Goal: Complete application form

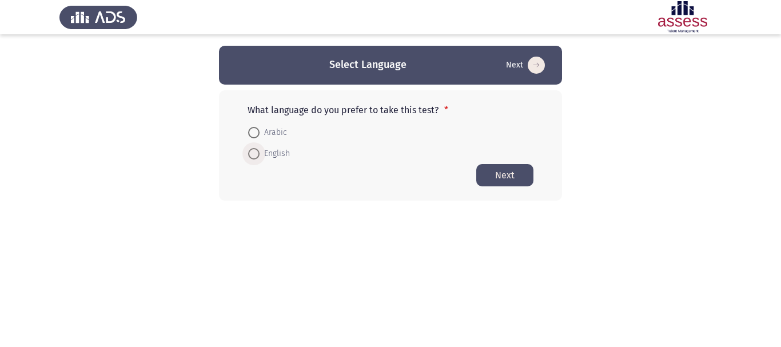
click at [265, 160] on span "English" at bounding box center [275, 154] width 30 height 14
click at [260, 159] on input "English" at bounding box center [253, 153] width 11 height 11
radio input "true"
click at [121, 123] on app-language-container "Select Language Next What language do you prefer to take this test? * Arabic En…" at bounding box center [390, 123] width 781 height 154
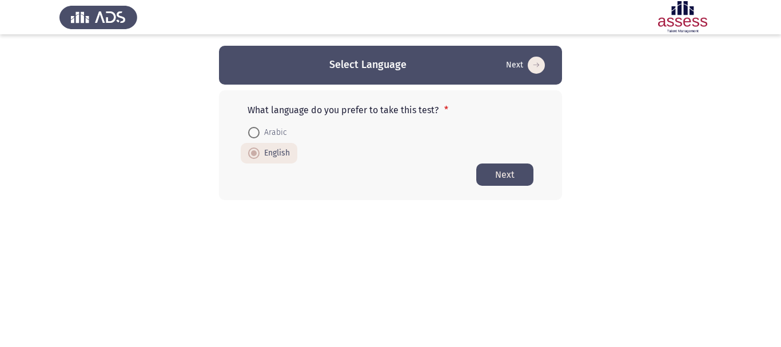
click at [121, 123] on app-language-container "Select Language Next What language do you prefer to take this test? * Arabic En…" at bounding box center [390, 123] width 781 height 154
click at [508, 171] on button "Next" at bounding box center [504, 174] width 57 height 22
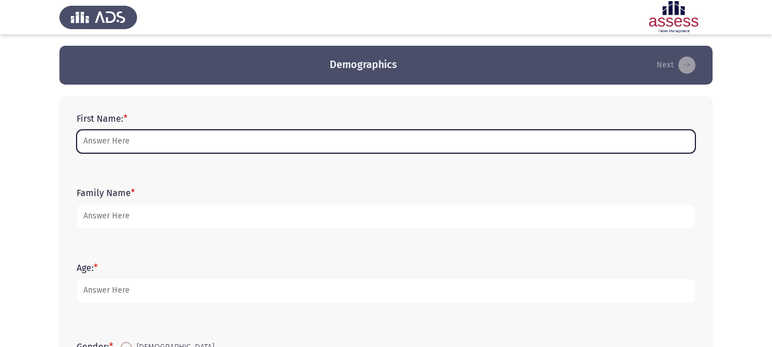
click at [137, 147] on input "First Name: *" at bounding box center [386, 141] width 619 height 23
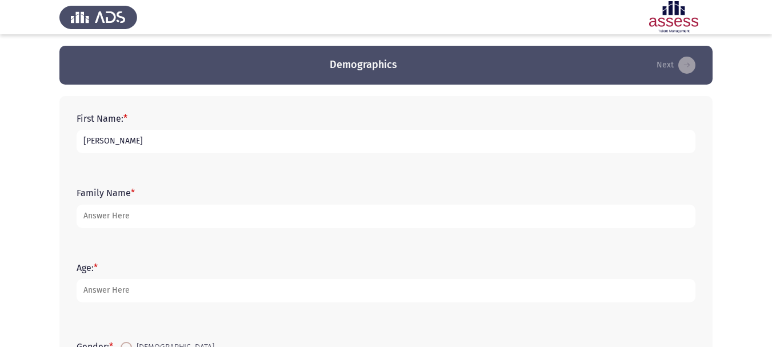
type input "[PERSON_NAME]"
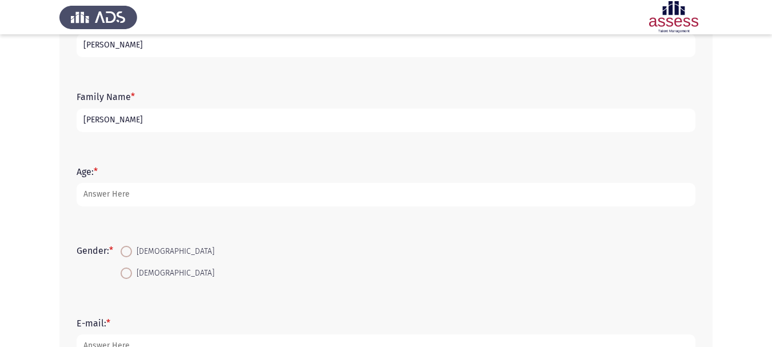
scroll to position [136, 0]
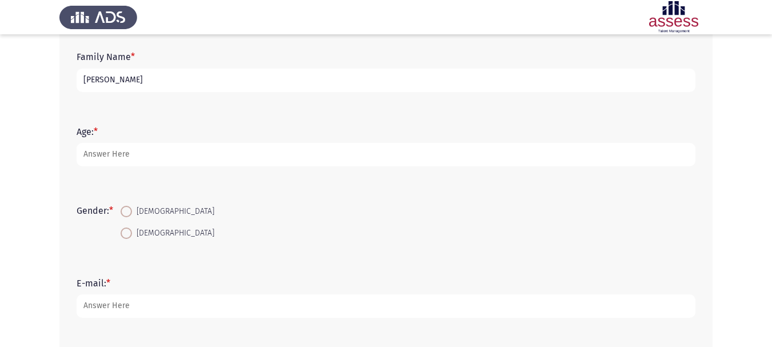
type input "[PERSON_NAME]"
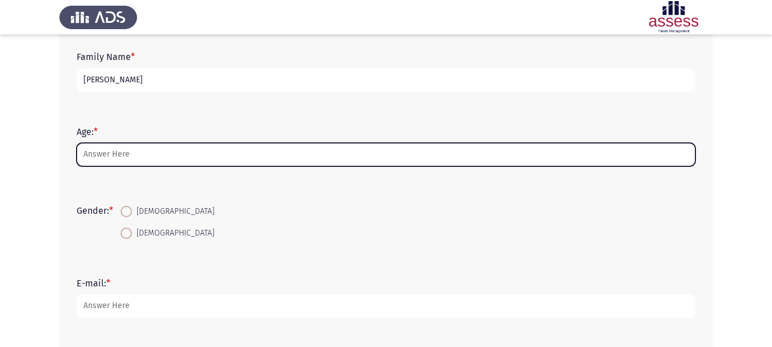
click at [224, 157] on input "Age: *" at bounding box center [386, 154] width 619 height 23
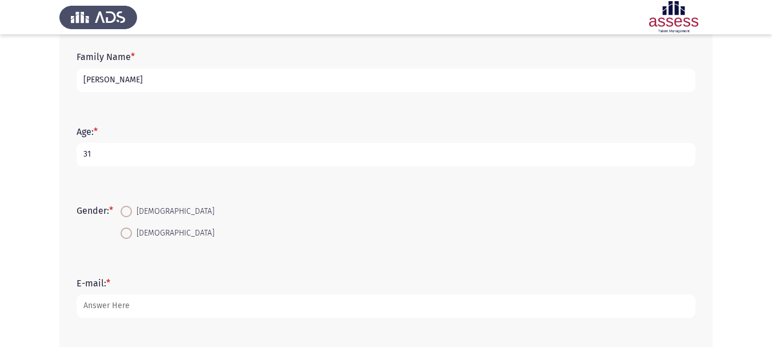
type input "31"
click at [153, 214] on span "[DEMOGRAPHIC_DATA]" at bounding box center [173, 212] width 82 height 14
click at [132, 214] on input "[DEMOGRAPHIC_DATA]" at bounding box center [126, 211] width 11 height 11
radio input "true"
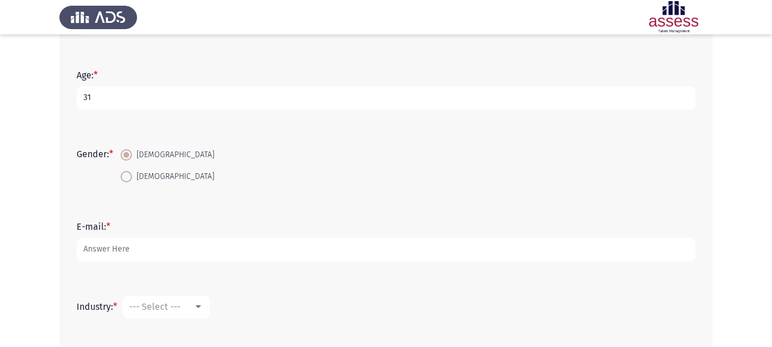
scroll to position [234, 0]
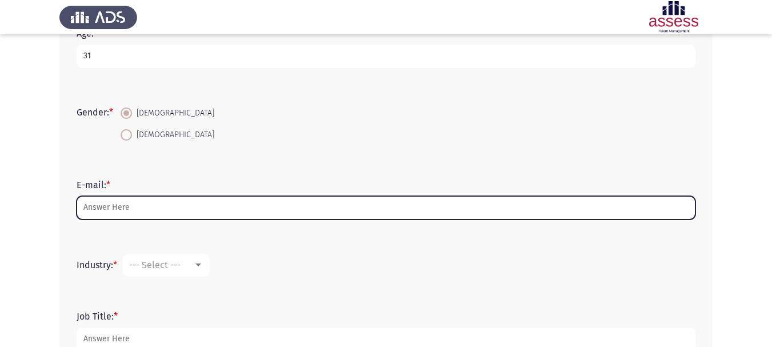
click at [201, 211] on input "E-mail: *" at bounding box center [386, 207] width 619 height 23
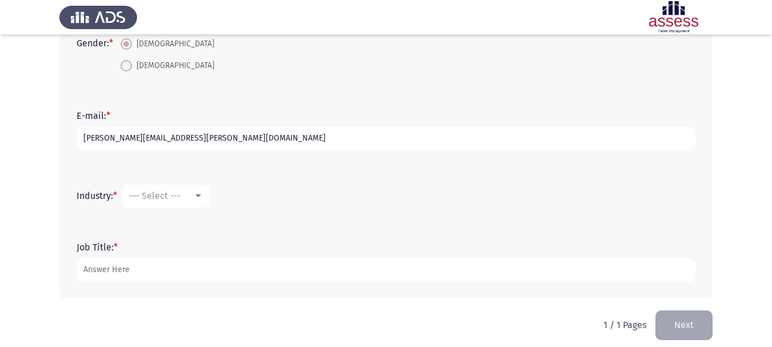
scroll to position [313, 0]
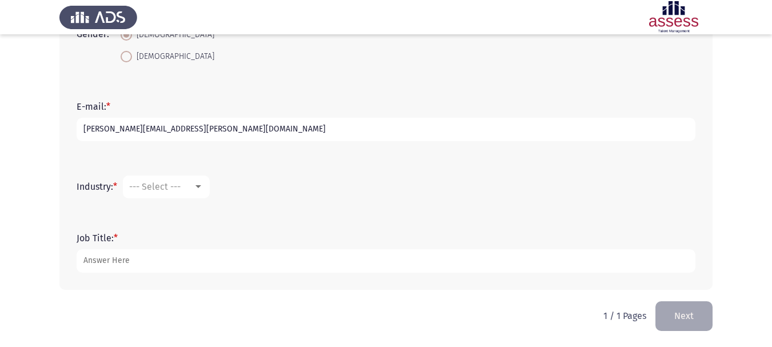
type input "[PERSON_NAME][EMAIL_ADDRESS][PERSON_NAME][DOMAIN_NAME]"
click at [192, 190] on div "--- Select ---" at bounding box center [161, 186] width 64 height 11
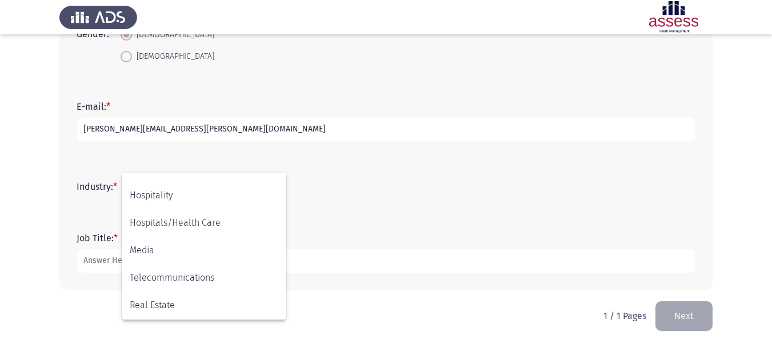
scroll to position [278, 0]
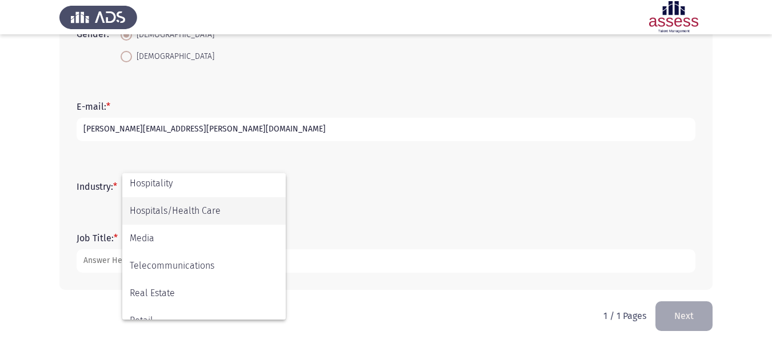
click at [238, 221] on span "Hospitals/Health Care" at bounding box center [204, 210] width 149 height 27
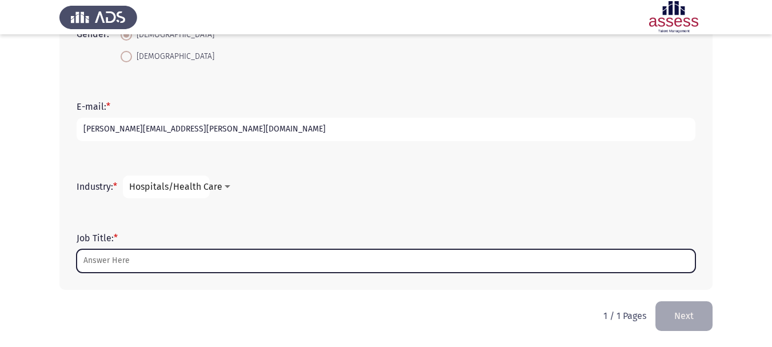
click at [148, 265] on input "Job Title: *" at bounding box center [386, 260] width 619 height 23
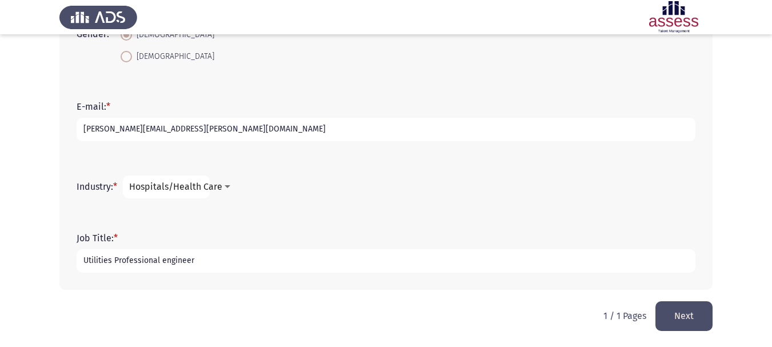
type input "Utilities Professional engineer"
click at [703, 325] on button "Next" at bounding box center [684, 315] width 57 height 29
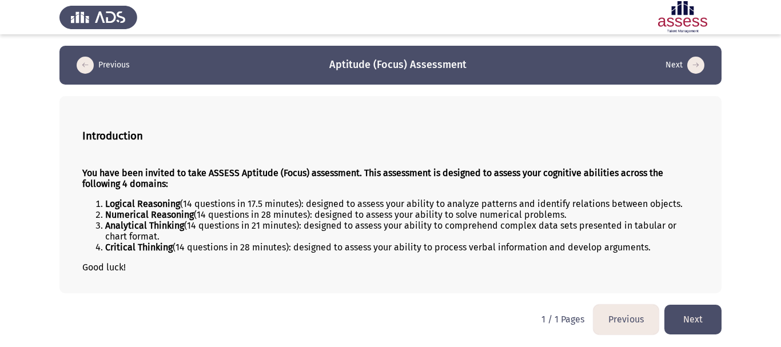
click at [713, 323] on button "Next" at bounding box center [692, 319] width 57 height 29
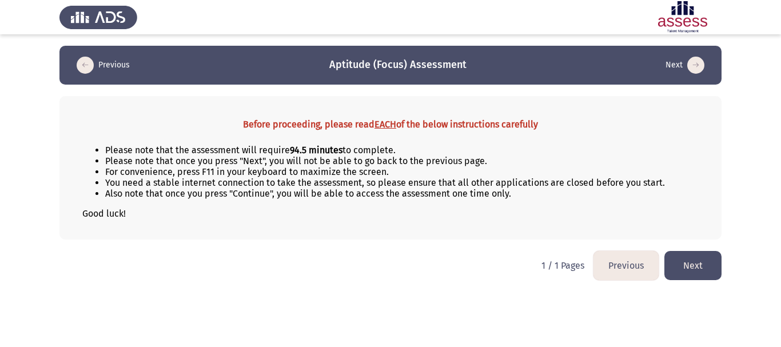
click at [701, 269] on button "Next" at bounding box center [692, 265] width 57 height 29
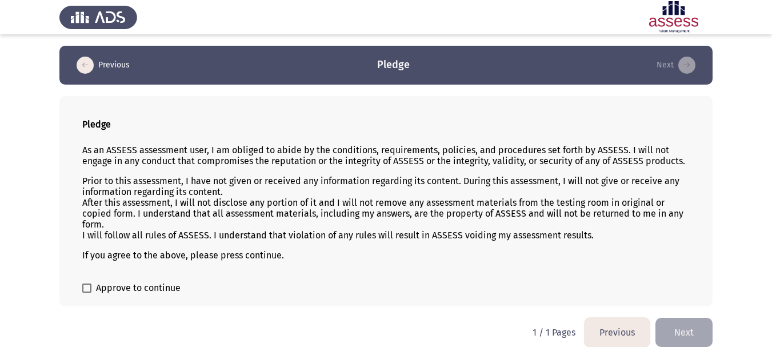
click at [135, 298] on div "Pledge As an ASSESS assessment user, I am obliged to abide by the conditions, r…" at bounding box center [385, 201] width 653 height 210
click at [134, 291] on span "Approve to continue" at bounding box center [138, 288] width 85 height 14
click at [87, 293] on input "Approve to continue" at bounding box center [86, 293] width 1 height 1
checkbox input "true"
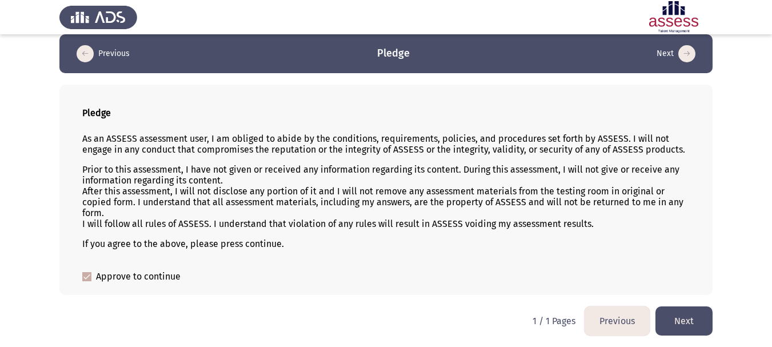
click at [684, 328] on button "Next" at bounding box center [684, 320] width 57 height 29
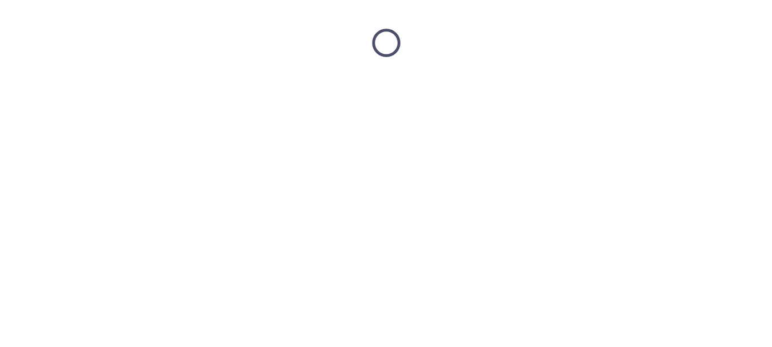
scroll to position [0, 0]
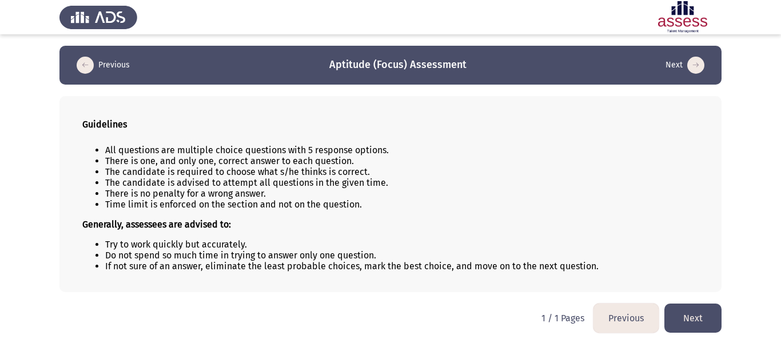
click at [703, 321] on button "Next" at bounding box center [692, 318] width 57 height 29
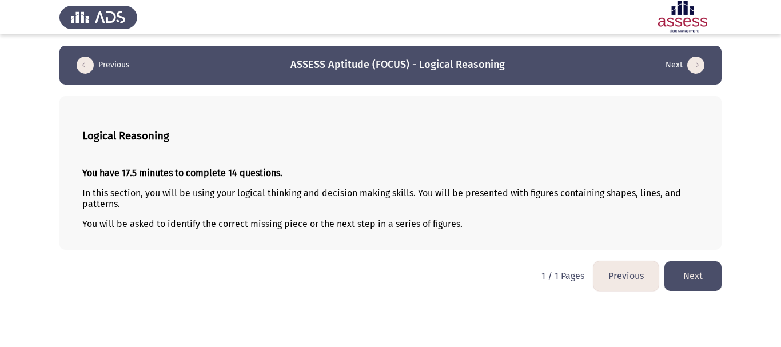
click at [705, 282] on button "Next" at bounding box center [692, 275] width 57 height 29
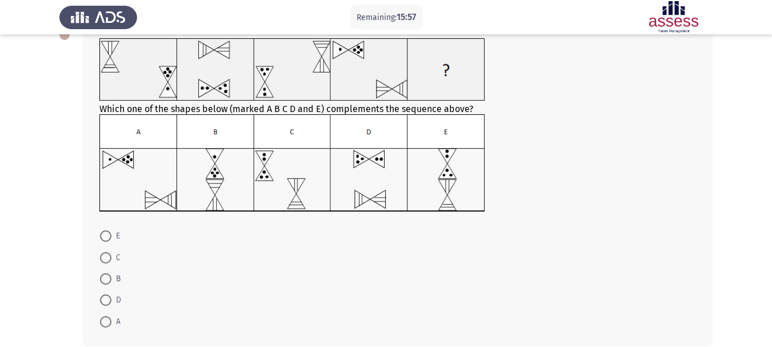
scroll to position [117, 0]
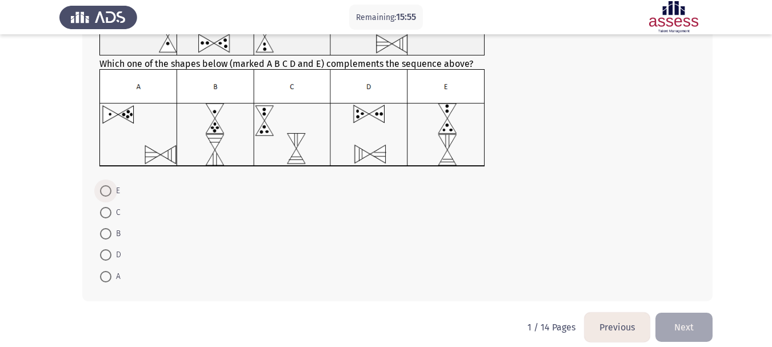
click at [102, 190] on span at bounding box center [105, 190] width 11 height 11
click at [102, 190] on input "E" at bounding box center [105, 190] width 11 height 11
radio input "true"
click at [685, 320] on button "Next" at bounding box center [684, 326] width 57 height 29
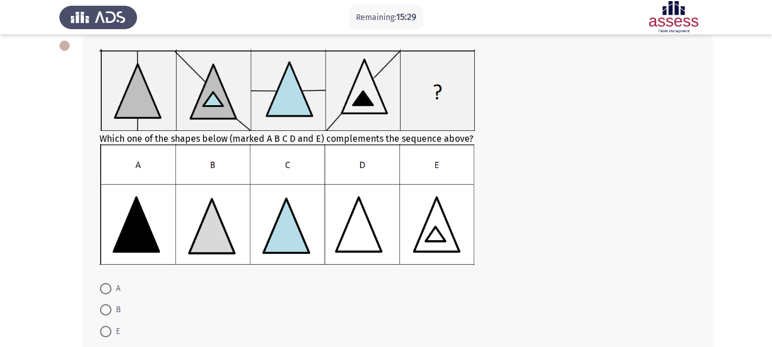
scroll to position [63, 0]
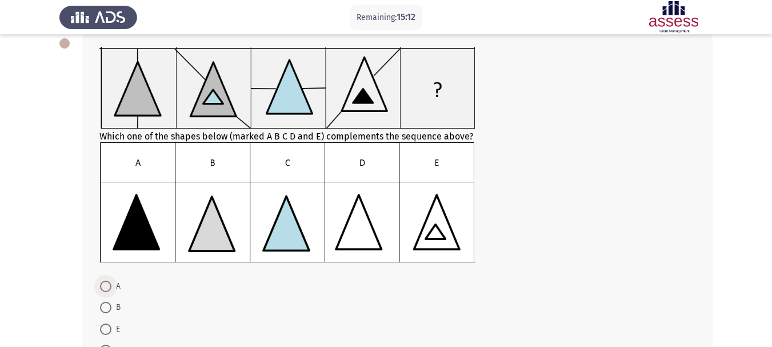
click at [114, 289] on span "A" at bounding box center [115, 287] width 9 height 14
click at [111, 289] on input "A" at bounding box center [105, 286] width 11 height 11
radio input "true"
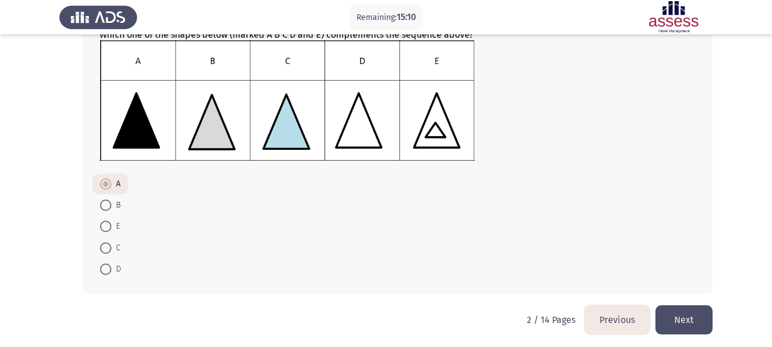
scroll to position [169, 0]
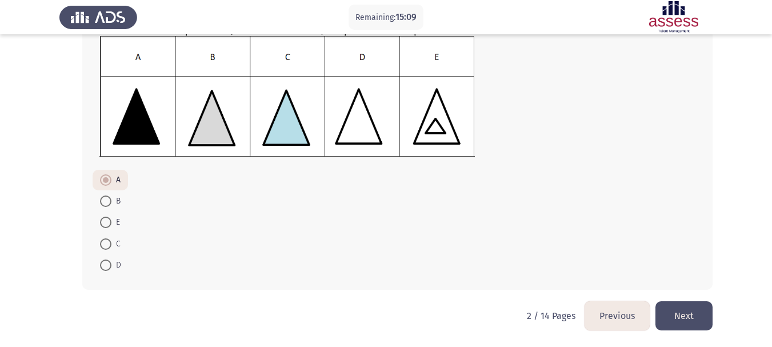
click at [699, 314] on button "Next" at bounding box center [684, 315] width 57 height 29
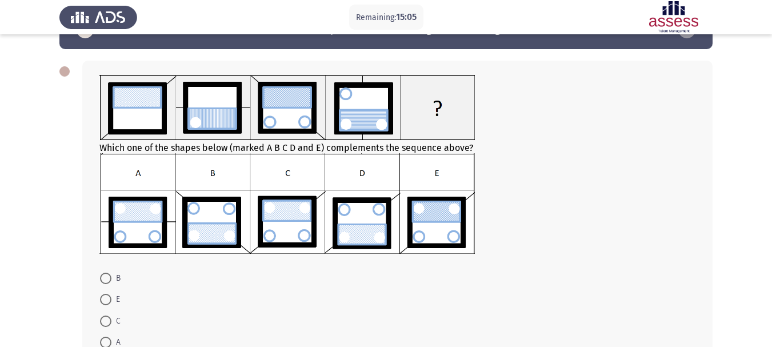
scroll to position [34, 0]
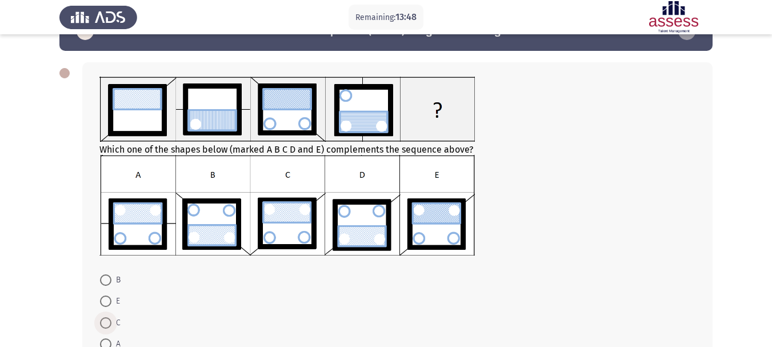
drag, startPoint x: 105, startPoint y: 323, endPoint x: 130, endPoint y: 322, distance: 25.2
click at [106, 322] on span at bounding box center [106, 322] width 0 height 0
click at [106, 323] on input "C" at bounding box center [105, 322] width 11 height 11
radio input "true"
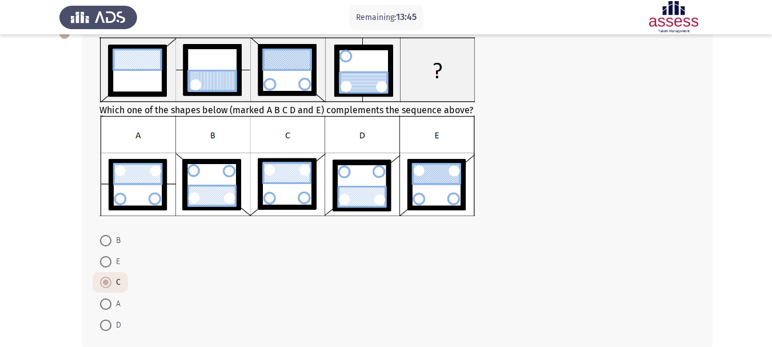
scroll to position [133, 0]
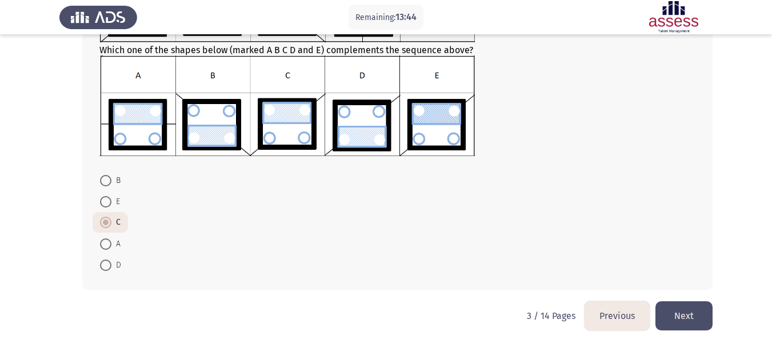
click at [683, 314] on button "Next" at bounding box center [684, 315] width 57 height 29
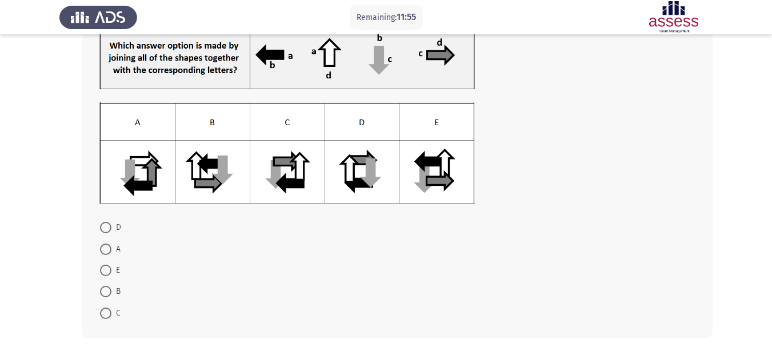
scroll to position [87, 0]
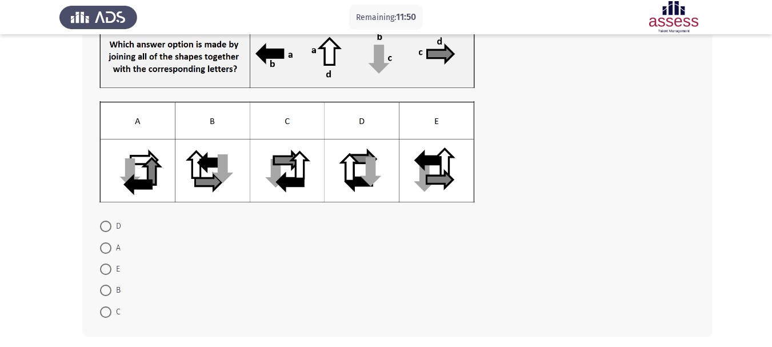
click at [110, 317] on span at bounding box center [105, 311] width 11 height 11
click at [110, 317] on input "C" at bounding box center [105, 311] width 11 height 11
radio input "true"
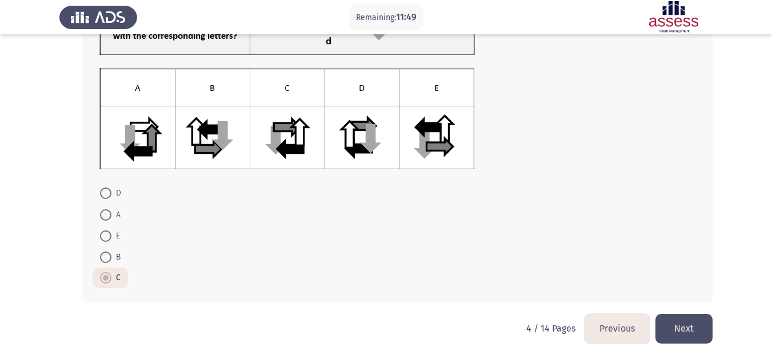
scroll to position [133, 0]
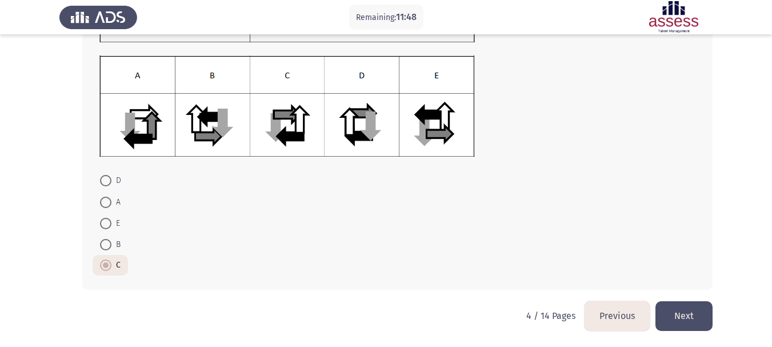
click at [685, 325] on button "Next" at bounding box center [684, 315] width 57 height 29
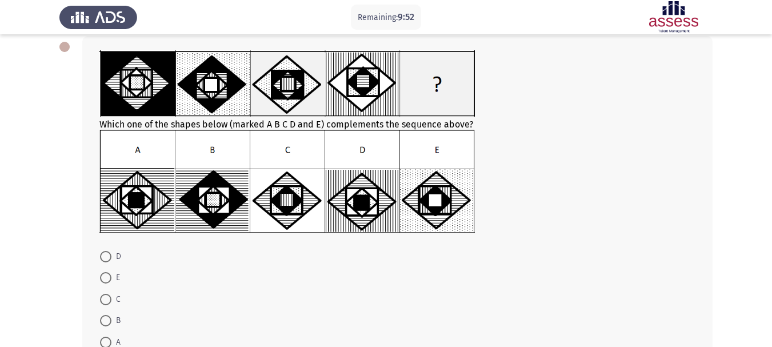
scroll to position [59, 0]
click at [201, 98] on img at bounding box center [287, 84] width 376 height 66
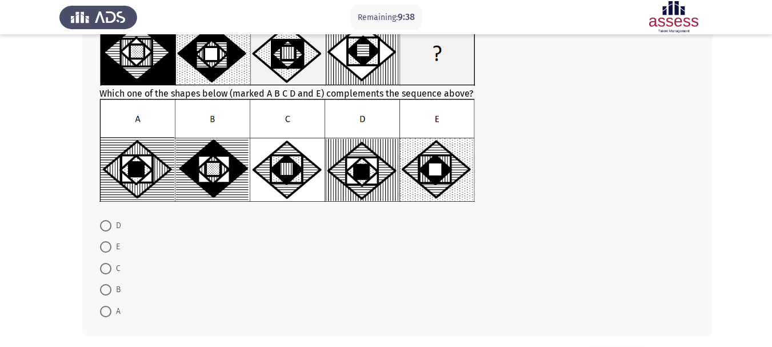
scroll to position [93, 0]
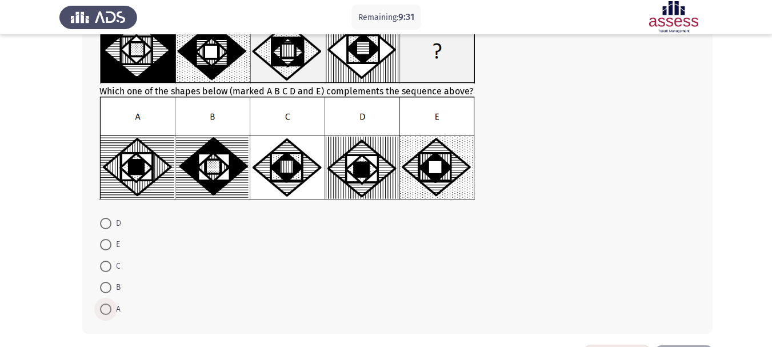
click at [114, 310] on span "A" at bounding box center [115, 309] width 9 height 14
click at [111, 310] on input "A" at bounding box center [105, 309] width 11 height 11
radio input "true"
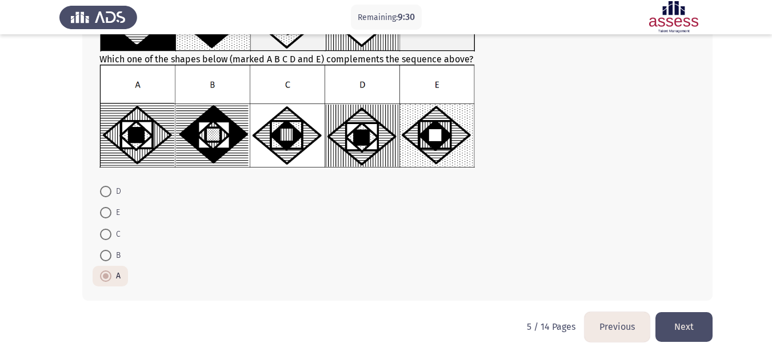
scroll to position [136, 0]
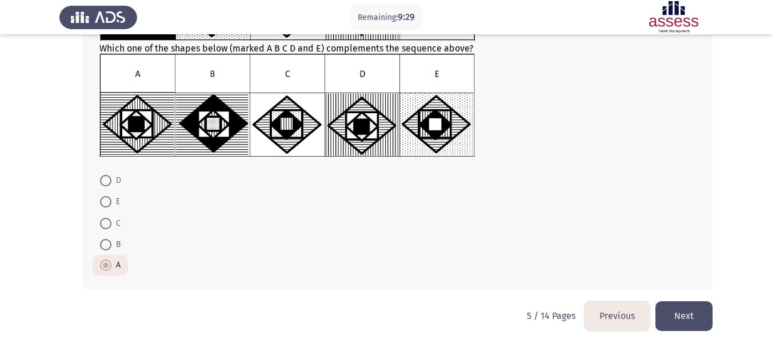
click at [689, 316] on button "Next" at bounding box center [684, 315] width 57 height 29
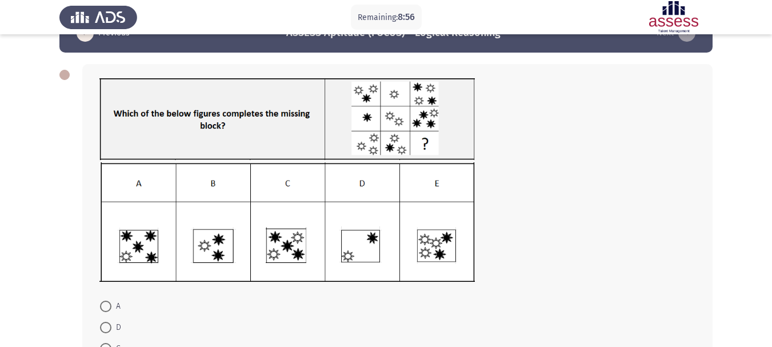
scroll to position [40, 0]
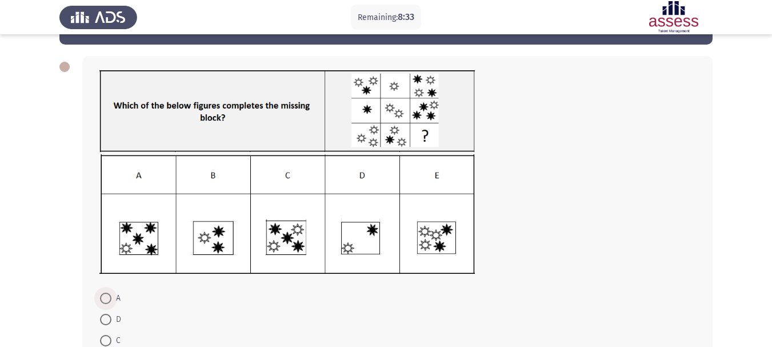
click at [109, 298] on span at bounding box center [105, 298] width 11 height 11
click at [109, 298] on input "A" at bounding box center [105, 298] width 11 height 11
radio input "true"
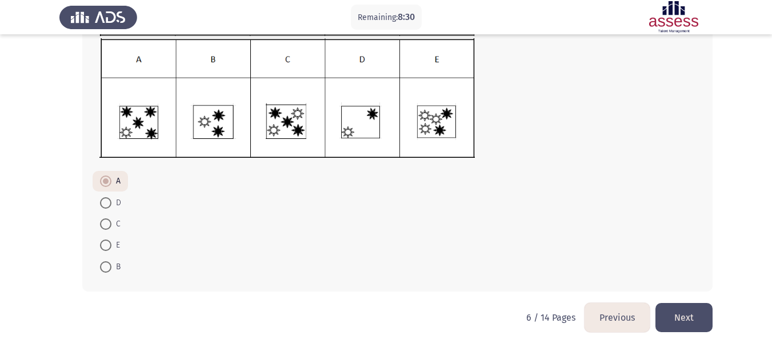
scroll to position [158, 0]
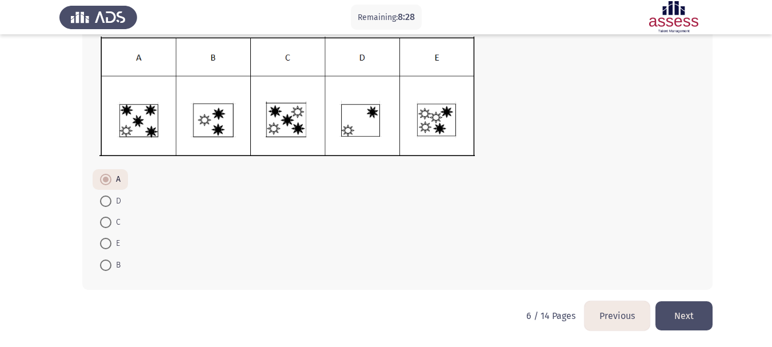
click at [693, 317] on button "Next" at bounding box center [684, 315] width 57 height 29
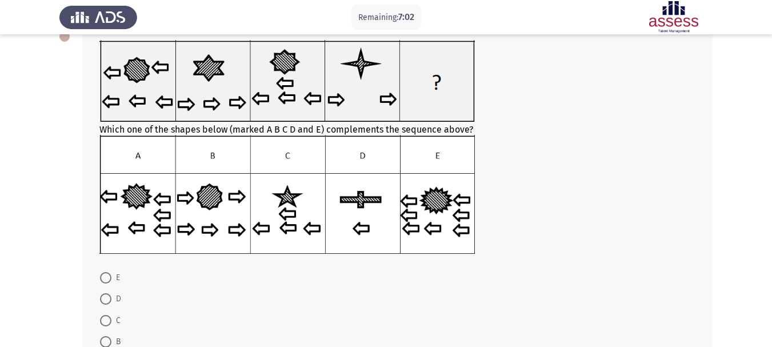
scroll to position [72, 0]
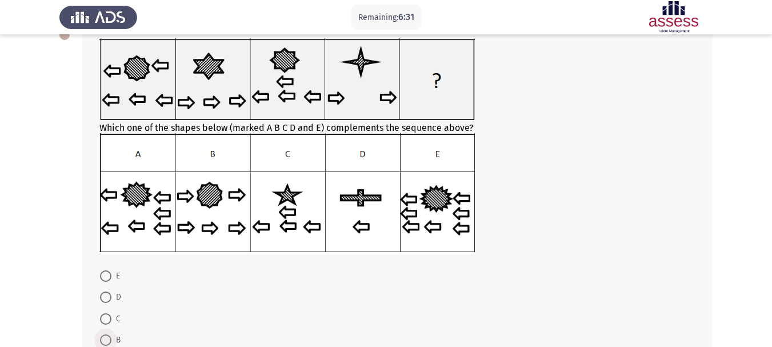
click at [109, 343] on span at bounding box center [105, 339] width 11 height 11
click at [109, 343] on input "B" at bounding box center [105, 339] width 11 height 11
radio input "true"
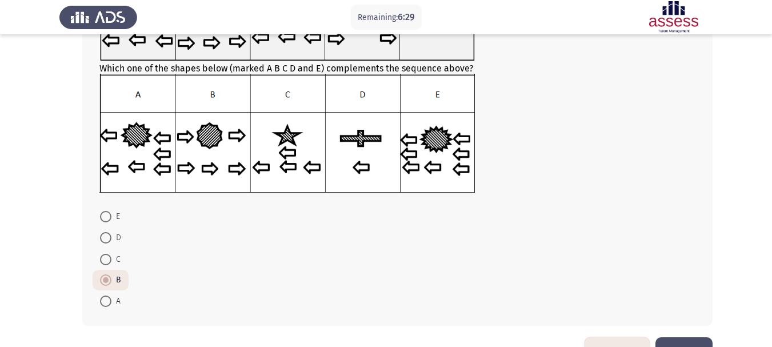
scroll to position [133, 0]
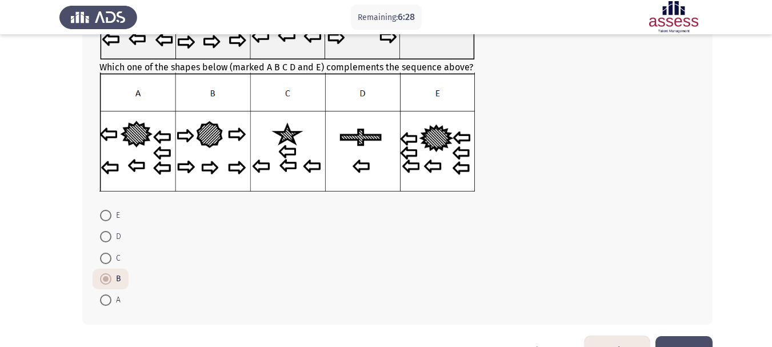
click at [700, 345] on button "Next" at bounding box center [684, 350] width 57 height 29
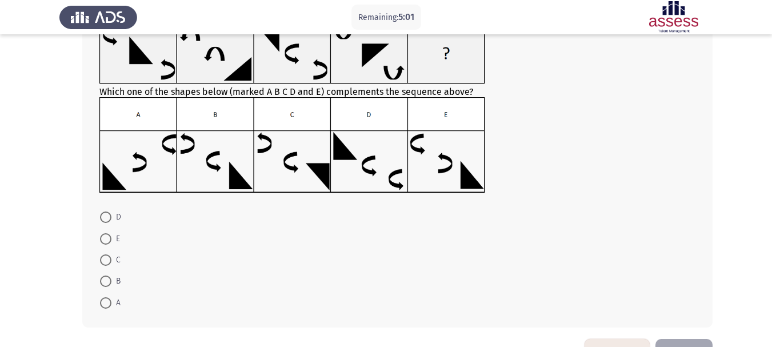
scroll to position [93, 0]
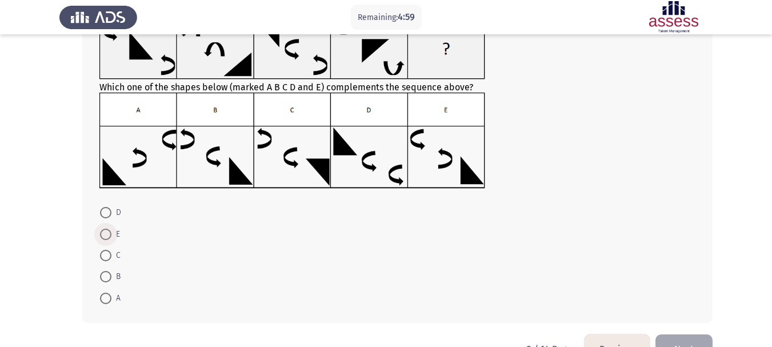
drag, startPoint x: 105, startPoint y: 232, endPoint x: 119, endPoint y: 236, distance: 15.6
click at [105, 232] on span at bounding box center [105, 234] width 11 height 11
click at [105, 232] on input "E" at bounding box center [105, 234] width 11 height 11
radio input "true"
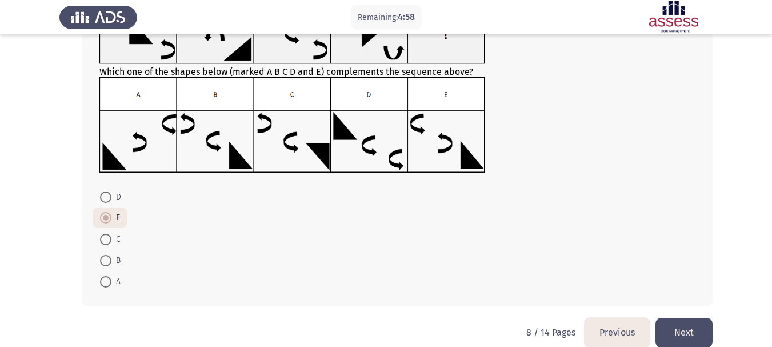
scroll to position [110, 0]
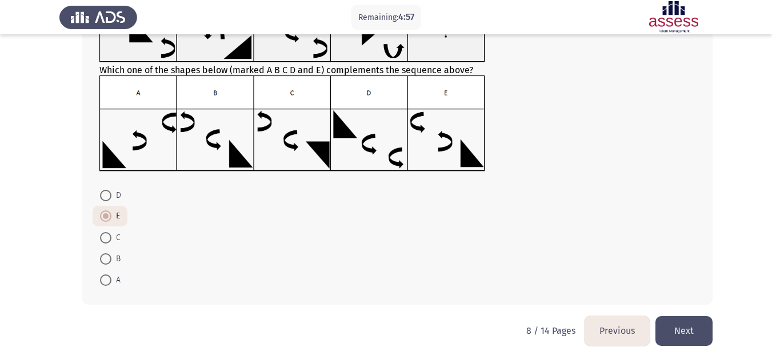
click at [696, 326] on button "Next" at bounding box center [684, 330] width 57 height 29
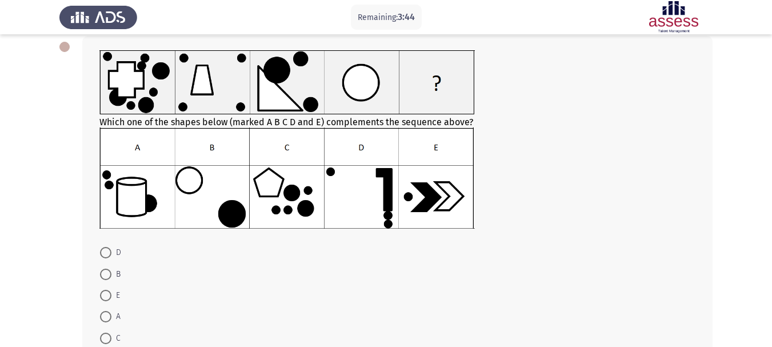
scroll to position [57, 0]
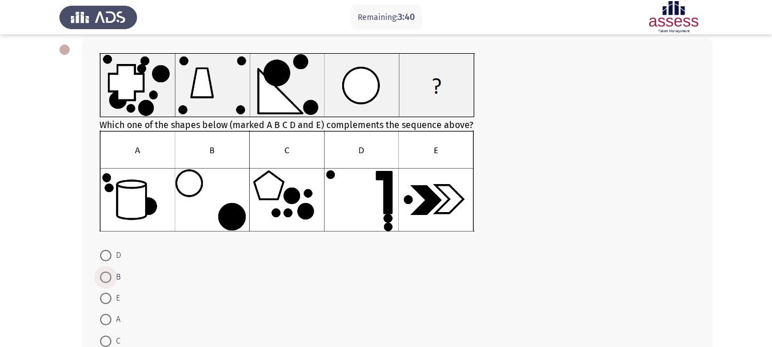
click at [107, 274] on span at bounding box center [105, 277] width 11 height 11
click at [107, 274] on input "B" at bounding box center [105, 277] width 11 height 11
radio input "true"
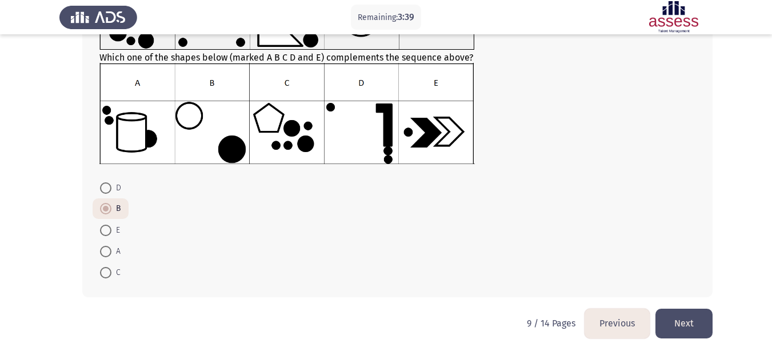
scroll to position [132, 0]
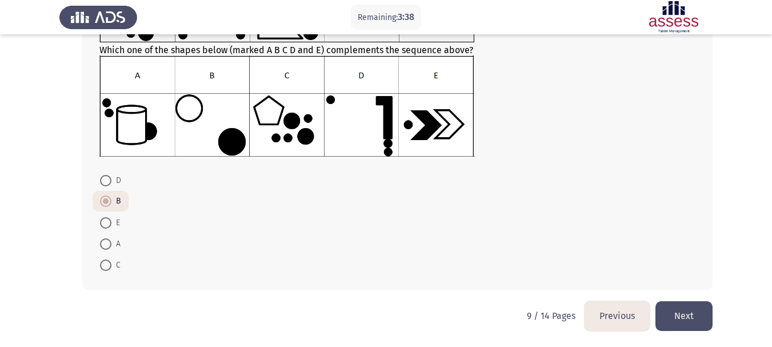
click at [689, 321] on button "Next" at bounding box center [684, 315] width 57 height 29
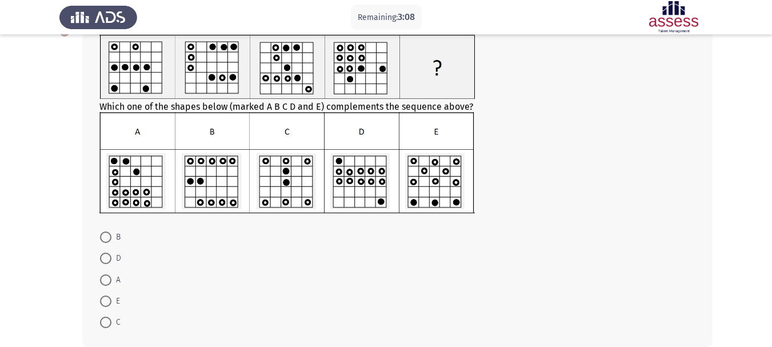
scroll to position [69, 0]
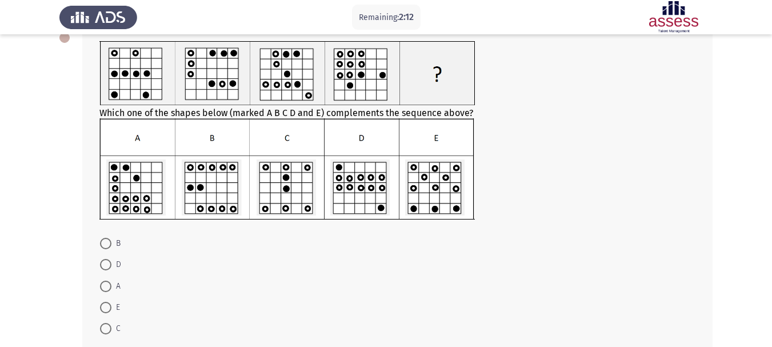
click at [111, 261] on span at bounding box center [105, 264] width 11 height 11
click at [111, 261] on input "D" at bounding box center [105, 264] width 11 height 11
radio input "true"
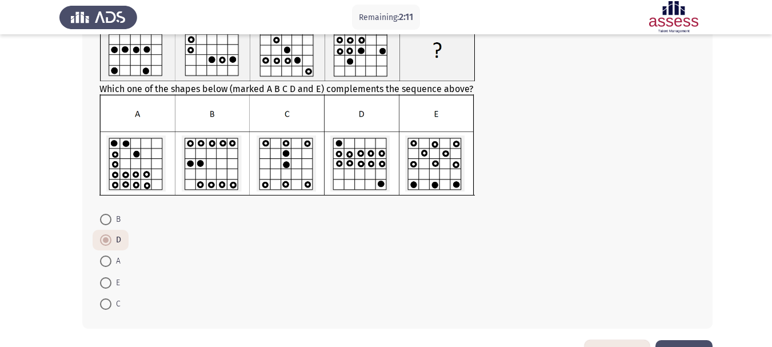
scroll to position [132, 0]
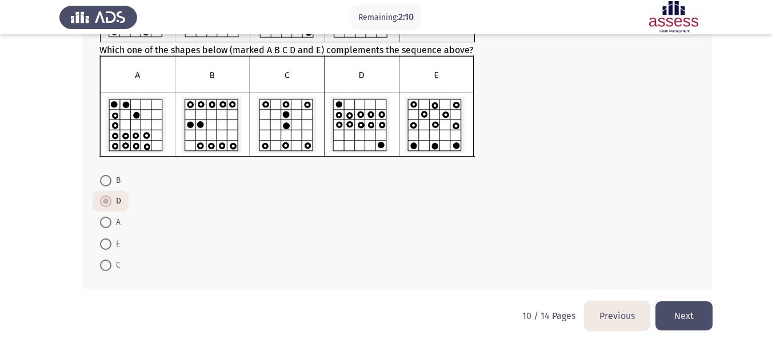
click at [693, 309] on button "Next" at bounding box center [684, 315] width 57 height 29
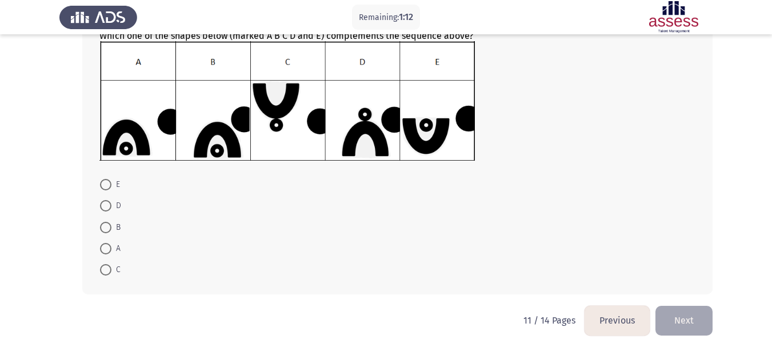
scroll to position [163, 0]
click at [107, 204] on span at bounding box center [105, 206] width 11 height 11
click at [107, 204] on input "D" at bounding box center [105, 206] width 11 height 11
radio input "true"
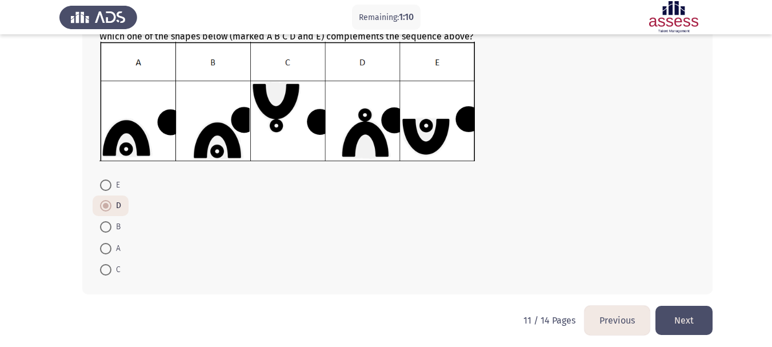
click at [676, 313] on button "Next" at bounding box center [684, 320] width 57 height 29
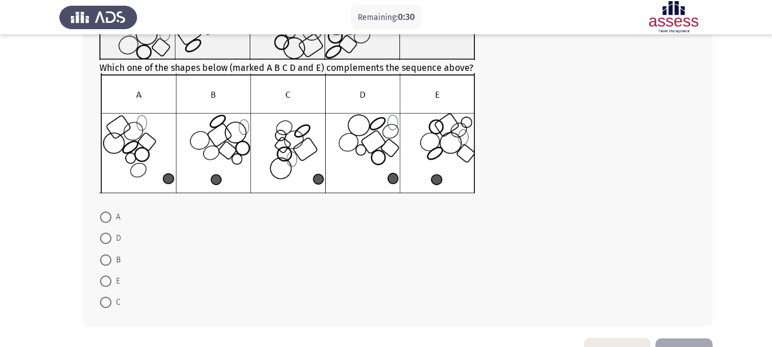
scroll to position [134, 0]
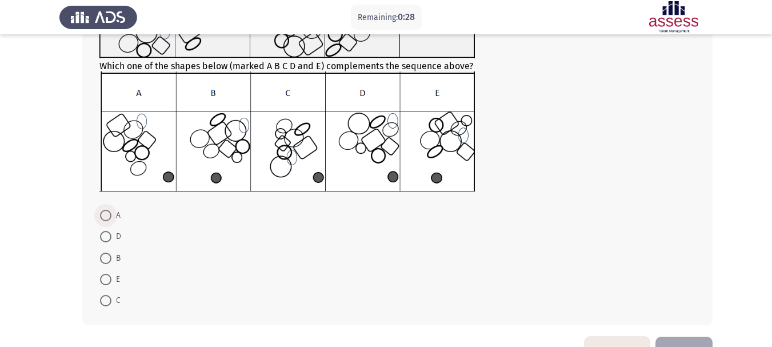
click at [105, 215] on span at bounding box center [105, 215] width 11 height 11
click at [105, 215] on input "A" at bounding box center [105, 215] width 11 height 11
radio input "true"
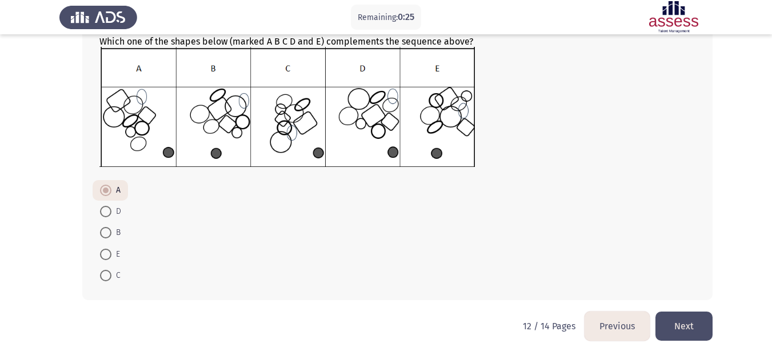
scroll to position [169, 0]
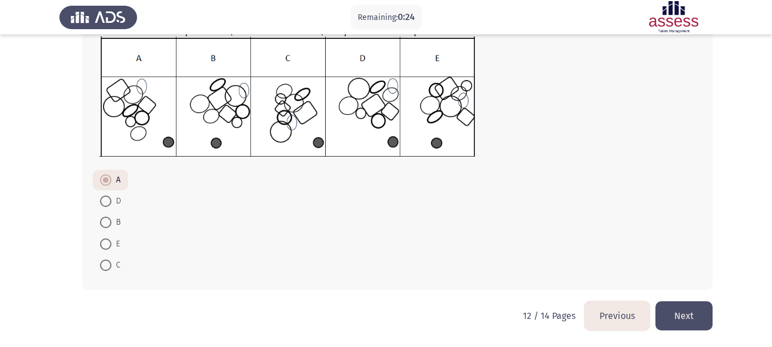
click at [681, 319] on button "Next" at bounding box center [684, 315] width 57 height 29
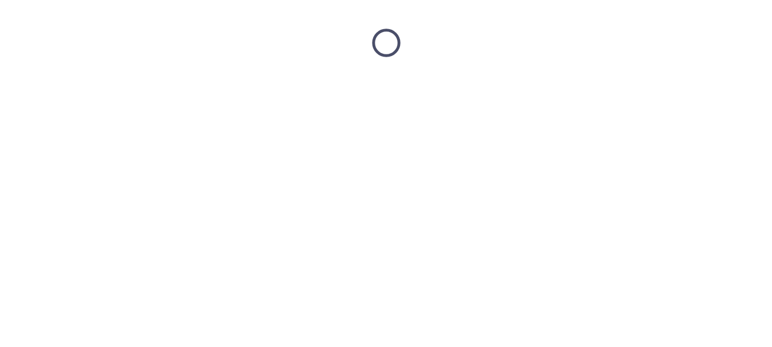
scroll to position [0, 0]
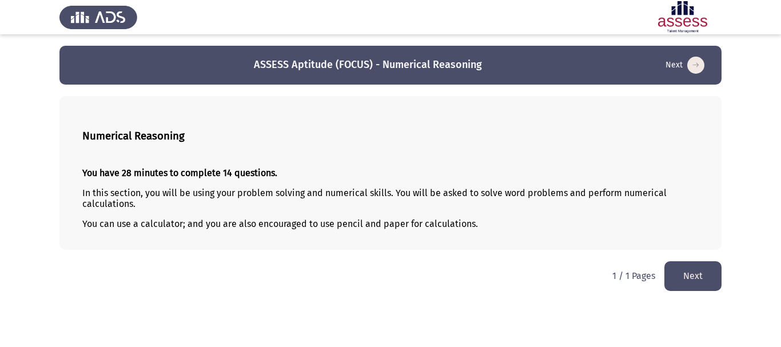
click at [780, 157] on html "ASSESS Aptitude (FOCUS) - Numerical Reasoning Next Numerical Reasoning You have…" at bounding box center [390, 151] width 781 height 302
click at [697, 280] on button "Next" at bounding box center [692, 275] width 57 height 29
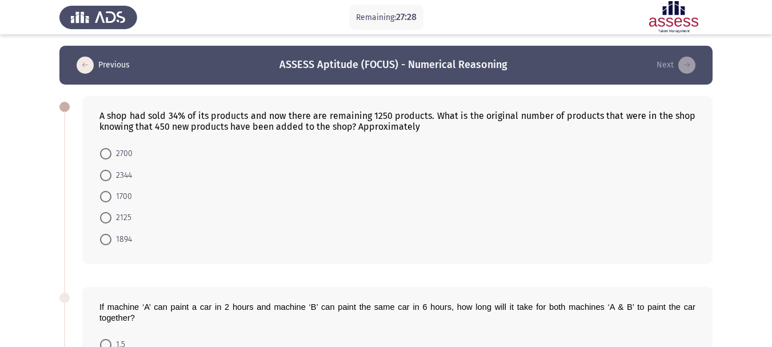
click at [581, 237] on form "2700 2344 1700 2125 1894" at bounding box center [397, 196] width 596 height 107
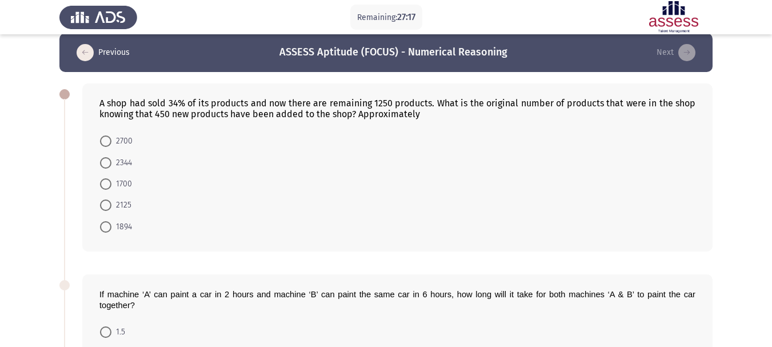
scroll to position [22, 0]
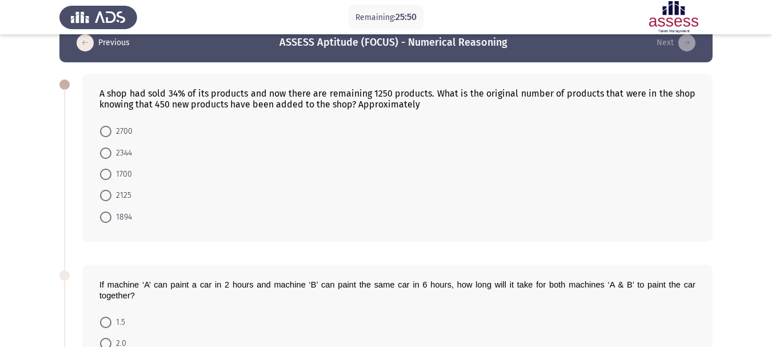
click at [116, 218] on span "1894" at bounding box center [121, 217] width 21 height 14
click at [111, 218] on input "1894" at bounding box center [105, 217] width 11 height 11
radio input "true"
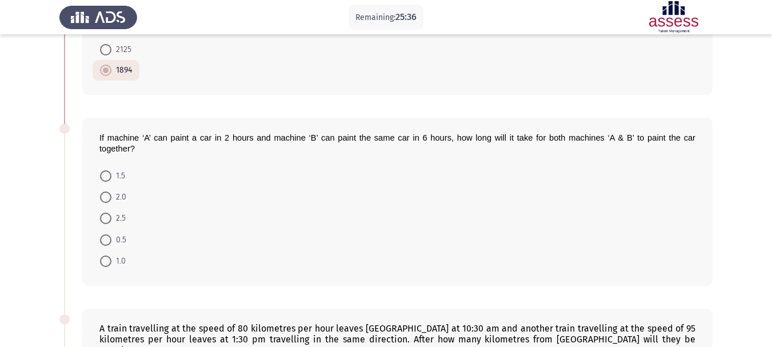
scroll to position [171, 0]
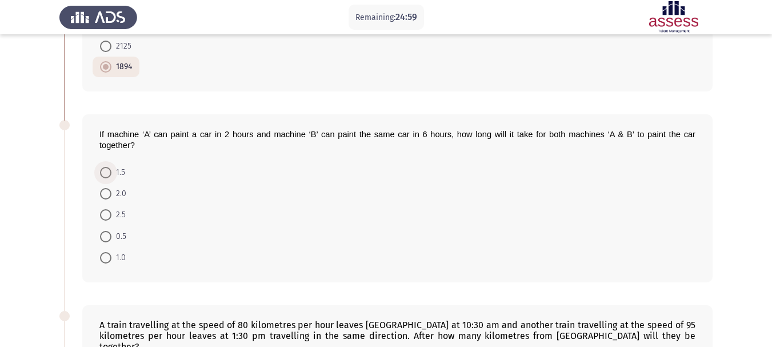
click at [104, 169] on span at bounding box center [105, 172] width 11 height 11
click at [104, 169] on input "1.5" at bounding box center [105, 172] width 11 height 11
radio input "true"
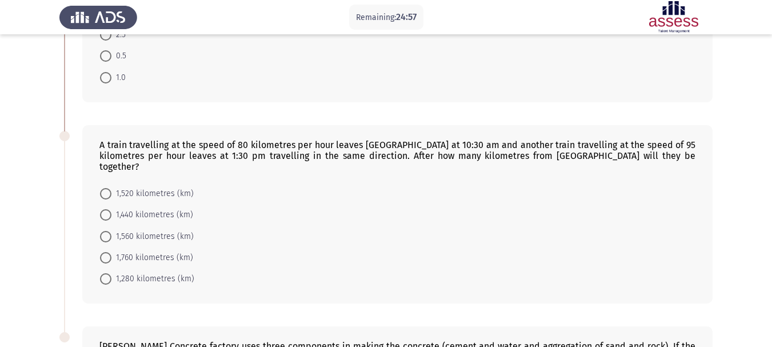
scroll to position [386, 0]
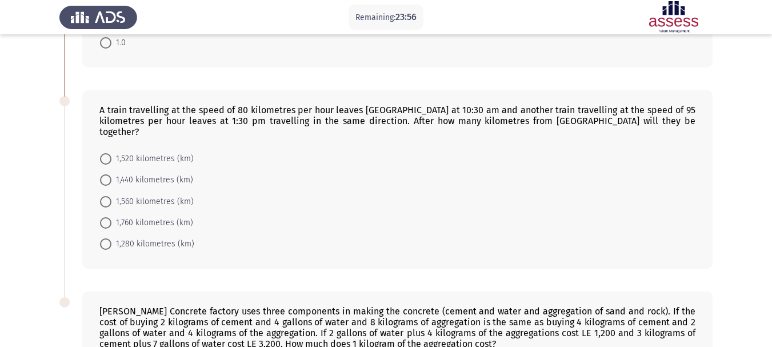
click at [157, 157] on mat-radio-button "1,520 kilometres (km)" at bounding box center [147, 158] width 109 height 21
click at [159, 152] on span "1,520 kilometres (km)" at bounding box center [152, 159] width 82 height 14
click at [111, 153] on input "1,520 kilometres (km)" at bounding box center [105, 158] width 11 height 11
radio input "true"
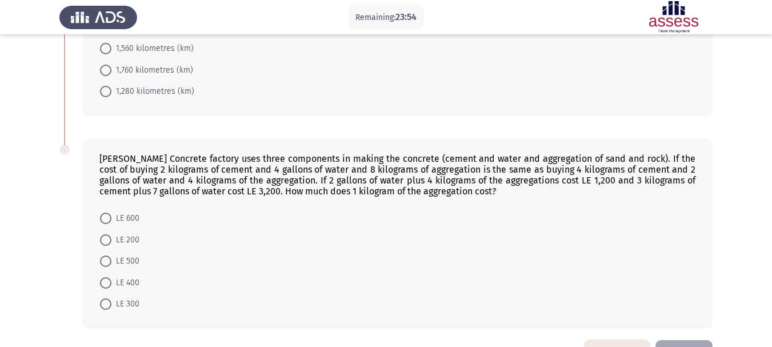
scroll to position [564, 0]
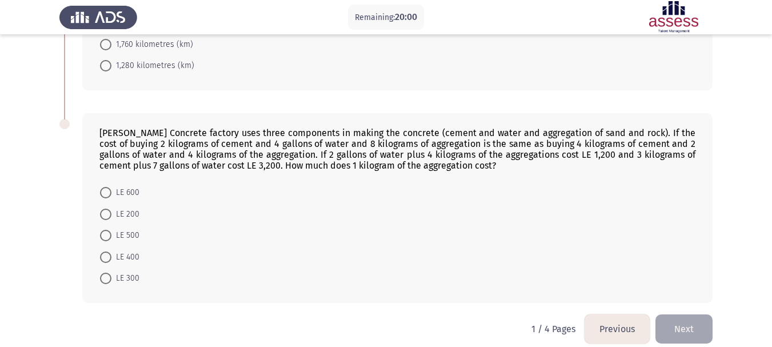
click at [556, 182] on form "LE 600 LE 200 LE 500 LE 400 LE 300" at bounding box center [397, 235] width 596 height 107
click at [132, 208] on span "LE 200" at bounding box center [125, 215] width 28 height 14
click at [111, 209] on input "LE 200" at bounding box center [105, 214] width 11 height 11
radio input "true"
click at [672, 329] on button "Next" at bounding box center [684, 328] width 57 height 29
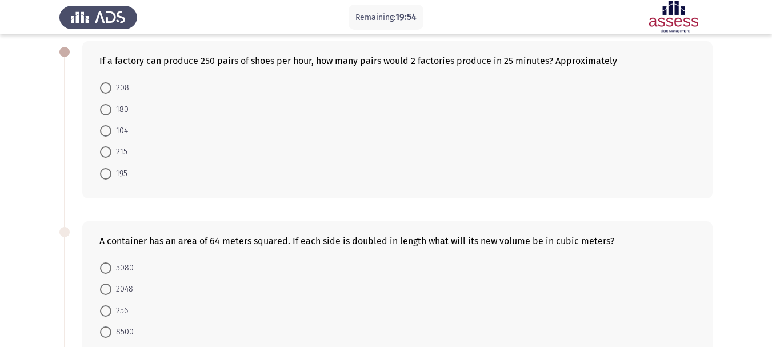
scroll to position [51, 0]
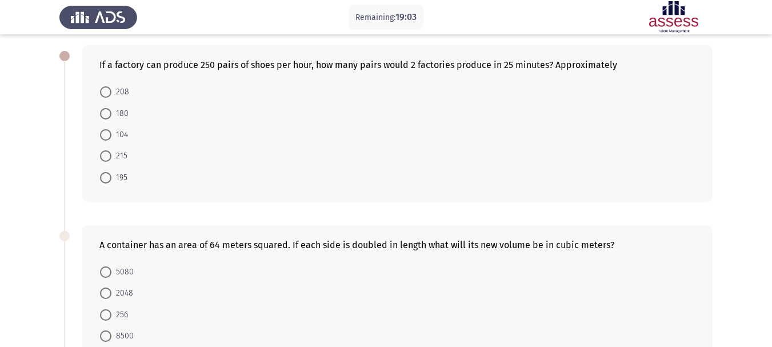
click at [644, 154] on form "208 180 104 215 195" at bounding box center [397, 134] width 596 height 107
click at [116, 97] on span "208" at bounding box center [120, 92] width 18 height 14
click at [111, 97] on input "208" at bounding box center [105, 91] width 11 height 11
radio input "true"
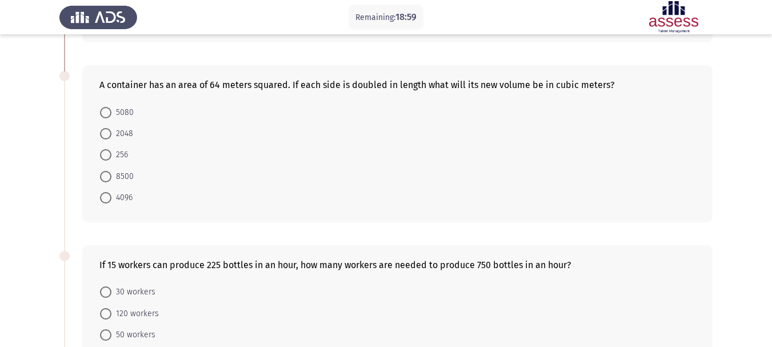
scroll to position [213, 0]
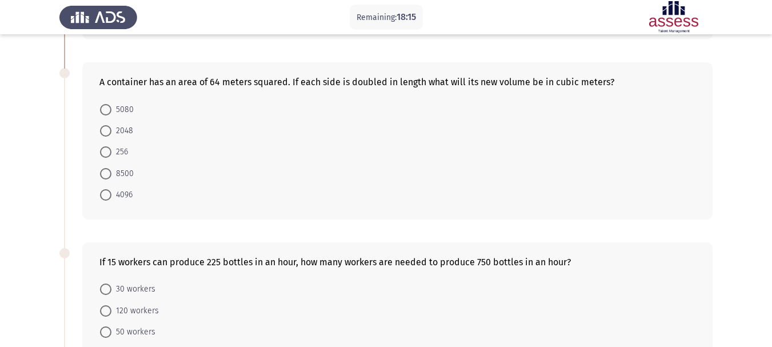
click at [120, 196] on span "4096" at bounding box center [121, 195] width 21 height 14
click at [111, 196] on input "4096" at bounding box center [105, 194] width 11 height 11
radio input "true"
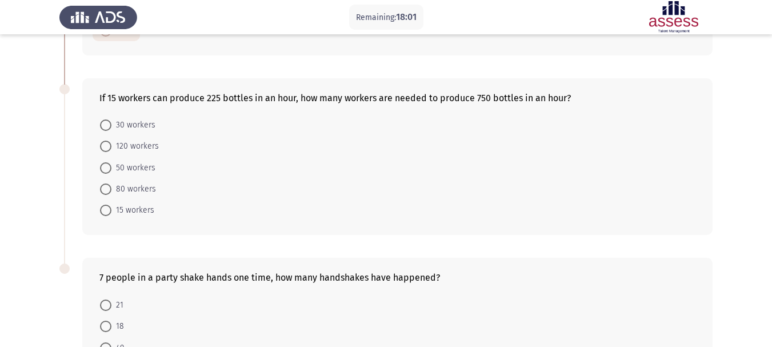
scroll to position [390, 0]
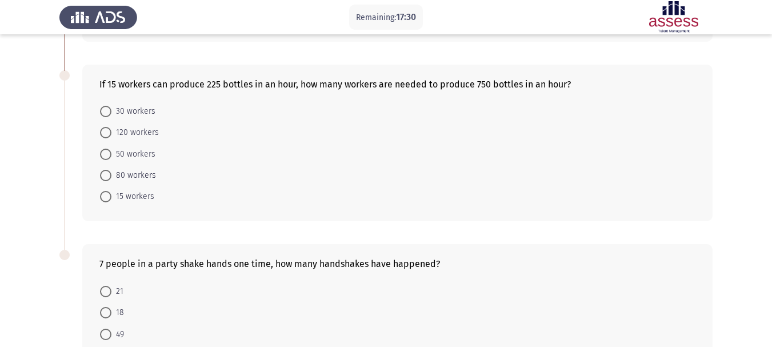
click at [528, 164] on form "30 workers 120 workers 50 workers 80 workers 15 workers" at bounding box center [397, 154] width 596 height 107
click at [151, 154] on span "50 workers" at bounding box center [133, 154] width 44 height 14
click at [111, 154] on input "50 workers" at bounding box center [105, 154] width 11 height 11
radio input "true"
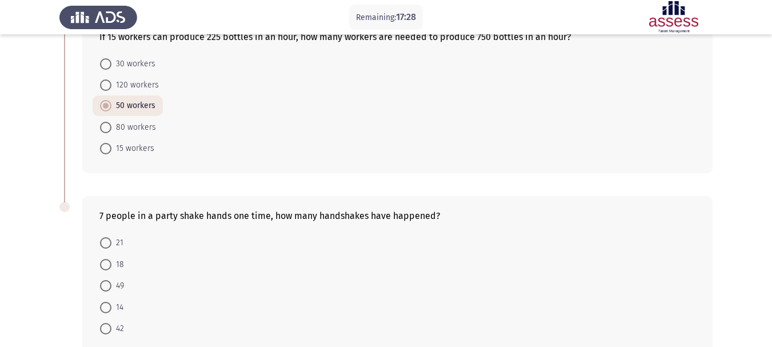
scroll to position [501, 0]
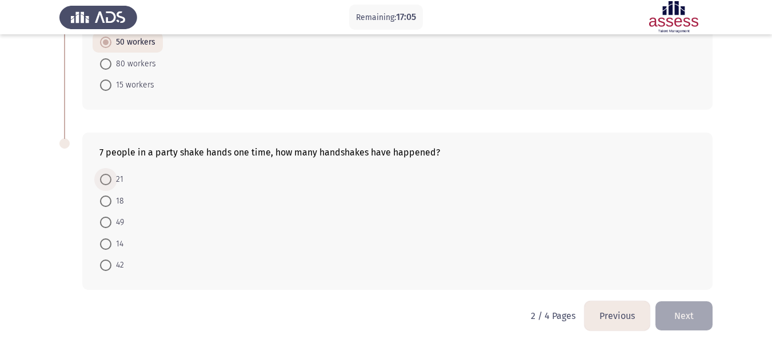
click at [110, 179] on span at bounding box center [105, 179] width 11 height 11
click at [110, 179] on input "21" at bounding box center [105, 179] width 11 height 11
radio input "true"
click at [701, 312] on button "Next" at bounding box center [684, 315] width 57 height 29
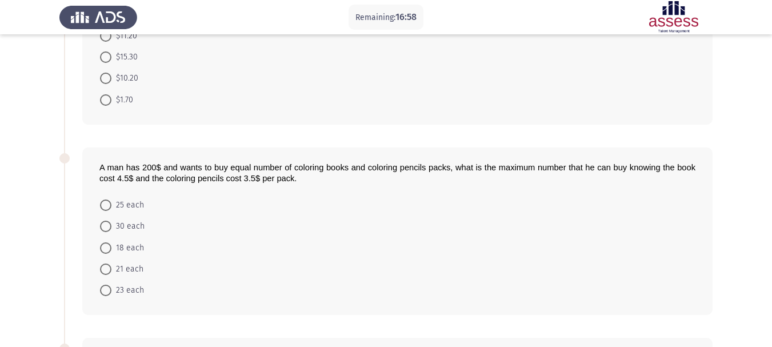
scroll to position [0, 0]
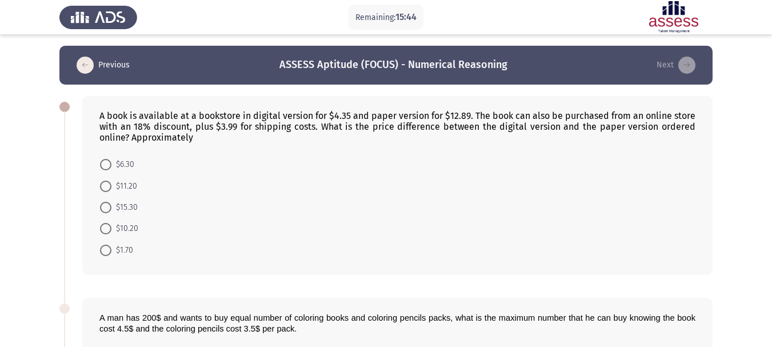
click at [266, 148] on div "A book is available at a bookstore in digital version for $4.35 and paper versi…" at bounding box center [397, 185] width 631 height 179
click at [332, 159] on form "$6.30 $11.20 $15.30 $10.20 $1.70" at bounding box center [397, 207] width 596 height 107
click at [114, 232] on span "$10.20" at bounding box center [124, 229] width 27 height 14
click at [111, 232] on input "$10.20" at bounding box center [105, 228] width 11 height 11
radio input "true"
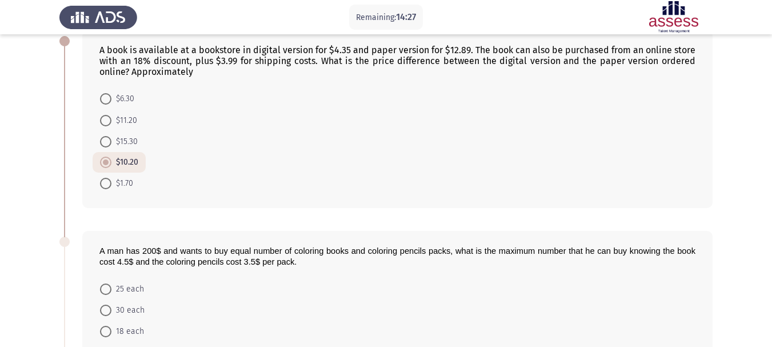
scroll to position [236, 0]
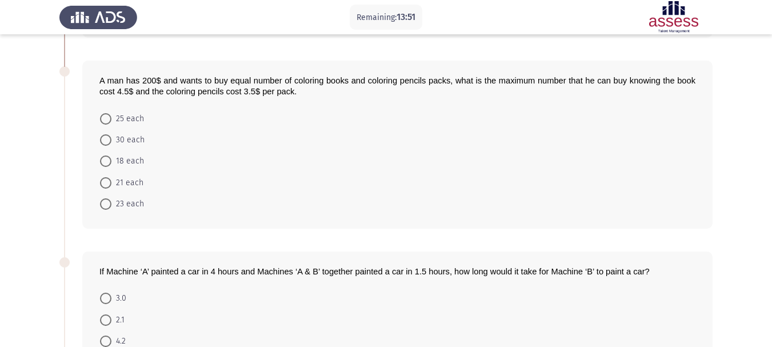
click at [204, 146] on form "25 each 30 each 18 each 21 each 23 each" at bounding box center [397, 160] width 596 height 107
click at [119, 113] on span "25 each" at bounding box center [127, 119] width 33 height 14
click at [111, 113] on input "25 each" at bounding box center [105, 118] width 11 height 11
radio input "true"
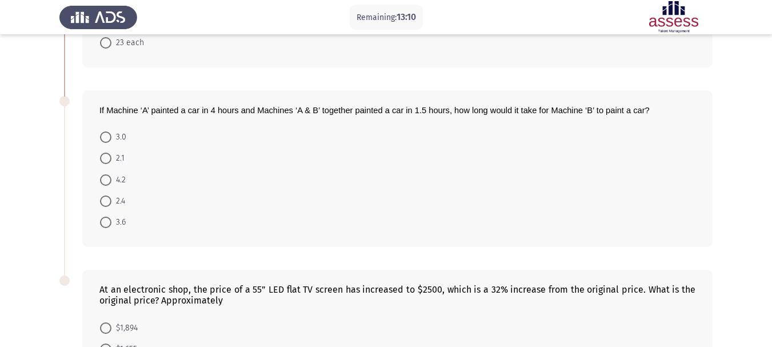
scroll to position [432, 0]
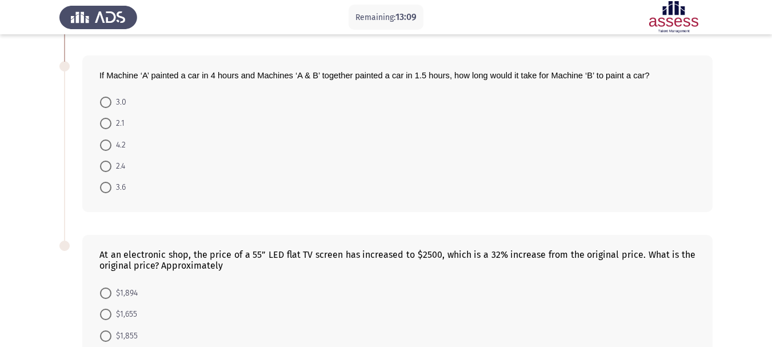
click at [109, 173] on label "2.4" at bounding box center [112, 166] width 25 height 14
click at [109, 172] on input "2.4" at bounding box center [105, 166] width 11 height 11
radio input "true"
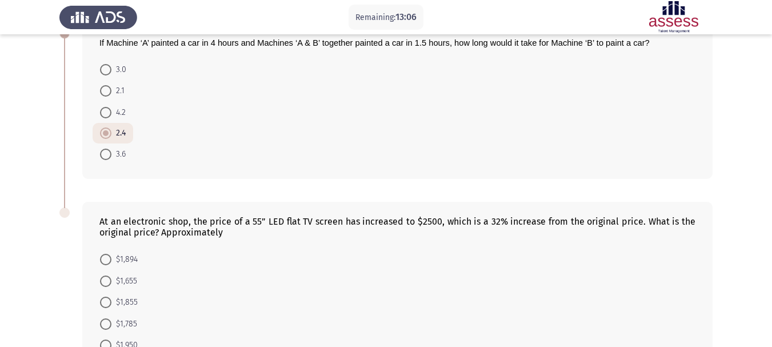
scroll to position [544, 0]
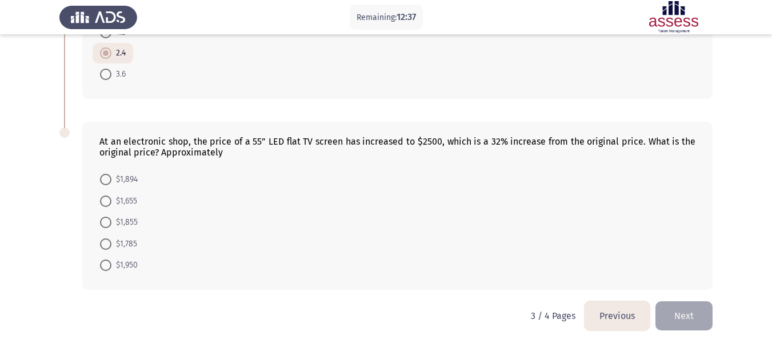
click at [131, 292] on div "At an electronic shop, the price of a 55” LED flat TV screen has increased to $…" at bounding box center [385, 205] width 653 height 191
click at [322, 297] on div "At an electronic shop, the price of a 55” LED flat TV screen has increased to $…" at bounding box center [385, 205] width 653 height 191
click at [120, 180] on span "$1,894" at bounding box center [124, 180] width 26 height 14
click at [111, 180] on input "$1,894" at bounding box center [105, 179] width 11 height 11
radio input "true"
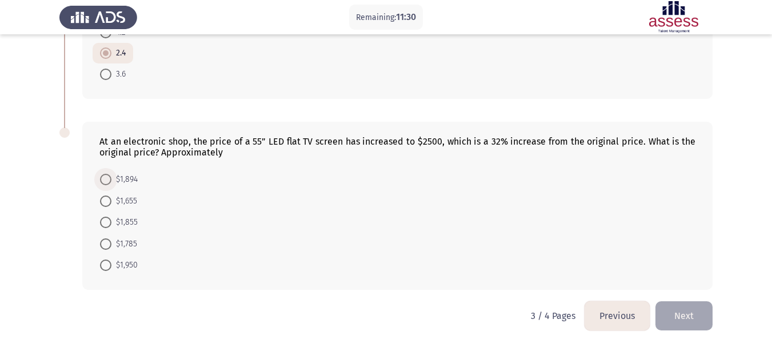
scroll to position [544, 0]
click at [683, 310] on button "Next" at bounding box center [684, 315] width 57 height 29
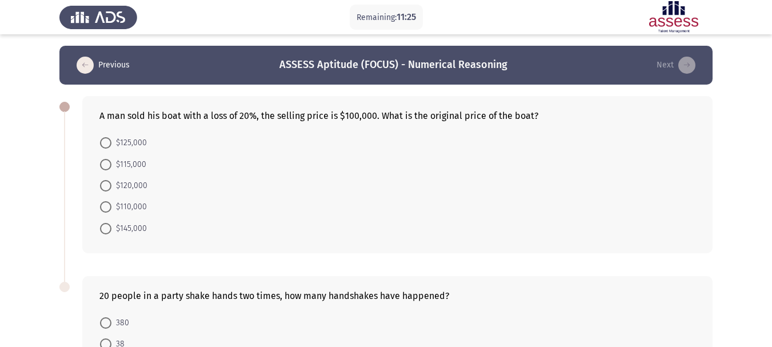
scroll to position [31, 0]
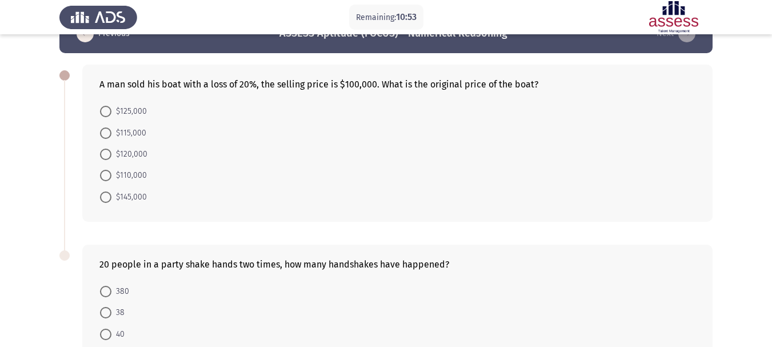
click at [131, 114] on span "$125,000" at bounding box center [128, 112] width 35 height 14
click at [111, 114] on input "$125,000" at bounding box center [105, 111] width 11 height 11
radio input "true"
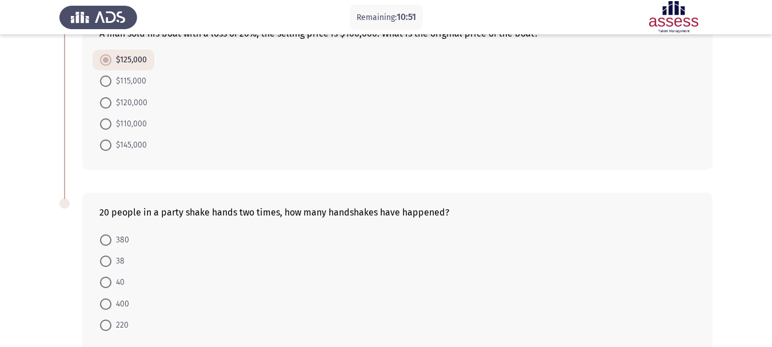
scroll to position [142, 0]
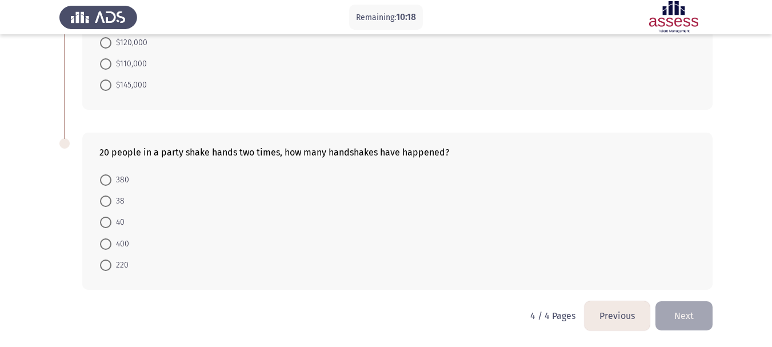
click at [125, 178] on span "380" at bounding box center [120, 180] width 18 height 14
click at [111, 178] on input "380" at bounding box center [105, 179] width 11 height 11
radio input "true"
click at [698, 324] on button "Next" at bounding box center [684, 315] width 57 height 29
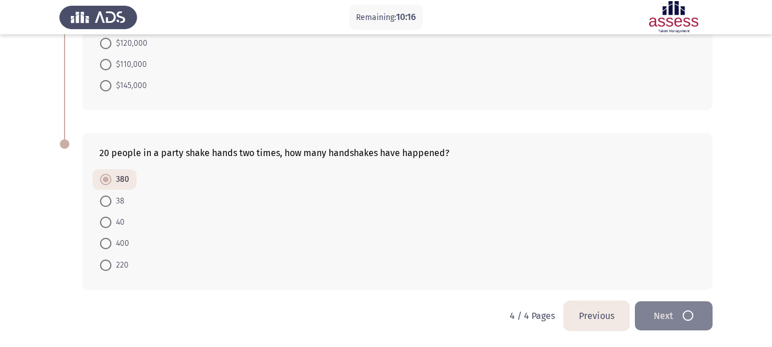
scroll to position [0, 0]
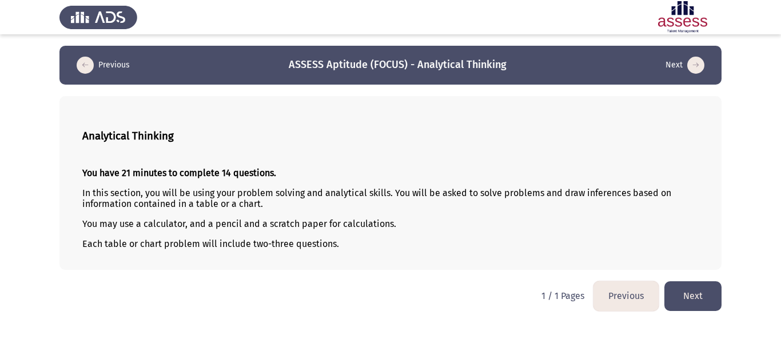
click at [706, 300] on button "Next" at bounding box center [692, 295] width 57 height 29
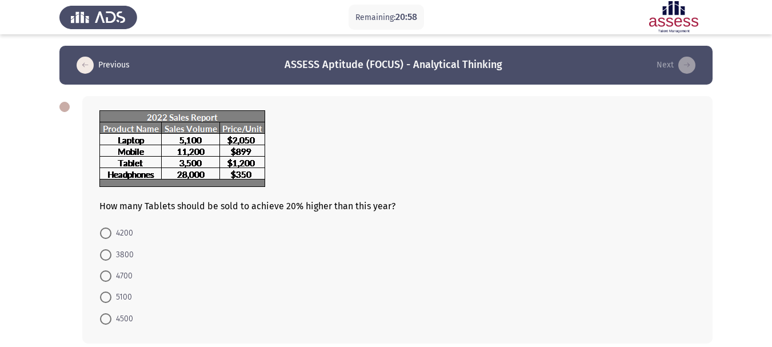
scroll to position [41, 0]
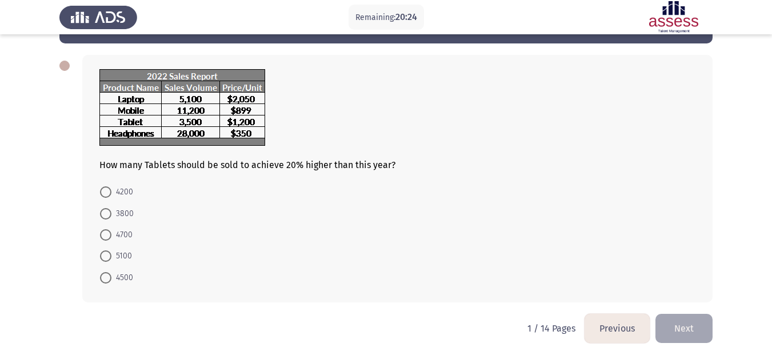
click at [110, 190] on span at bounding box center [105, 191] width 11 height 11
click at [110, 190] on input "4200" at bounding box center [105, 191] width 11 height 11
radio input "true"
click at [705, 330] on button "Next" at bounding box center [684, 327] width 57 height 29
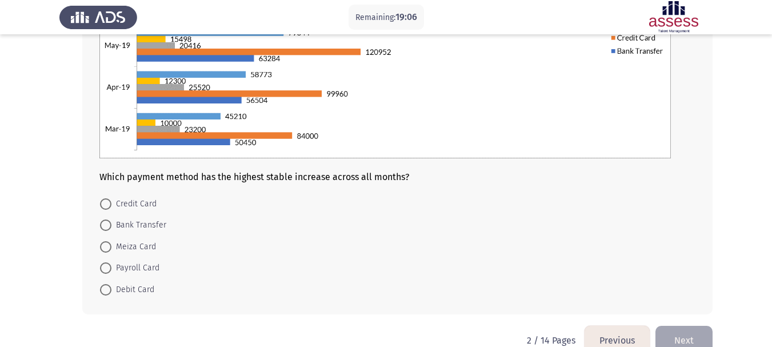
scroll to position [246, 0]
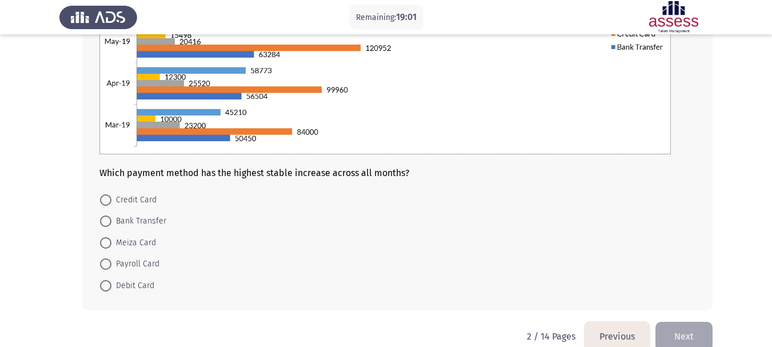
drag, startPoint x: 770, startPoint y: 246, endPoint x: 780, endPoint y: 198, distance: 49.7
click at [772, 198] on html "Remaining: 19:01 Previous ASSESS Aptitude (FOCUS) - Analytical Thinking Next Wh…" at bounding box center [386, 61] width 772 height 614
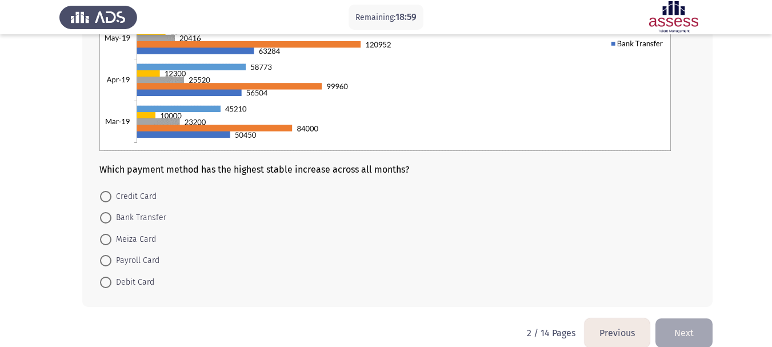
scroll to position [260, 0]
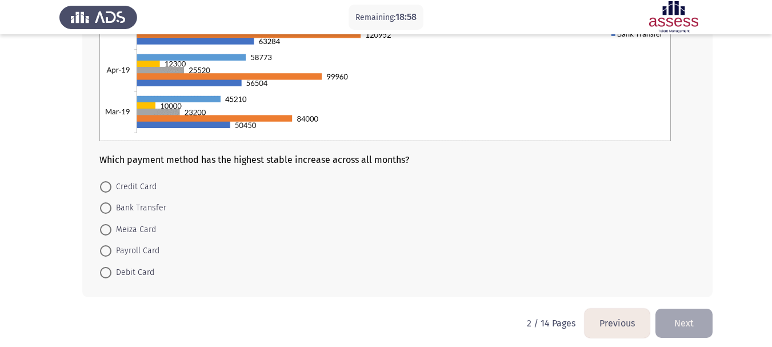
click at [133, 184] on span "Credit Card" at bounding box center [133, 187] width 45 height 14
click at [111, 184] on input "Credit Card" at bounding box center [105, 186] width 11 height 11
radio input "true"
click at [673, 323] on button "Next" at bounding box center [684, 322] width 57 height 29
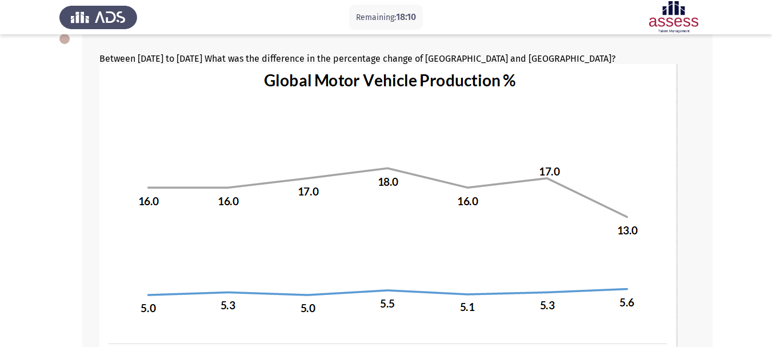
scroll to position [81, 0]
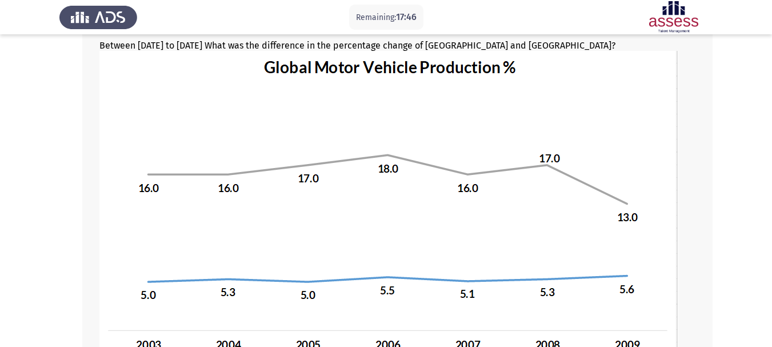
click at [318, 197] on img at bounding box center [388, 229] width 579 height 357
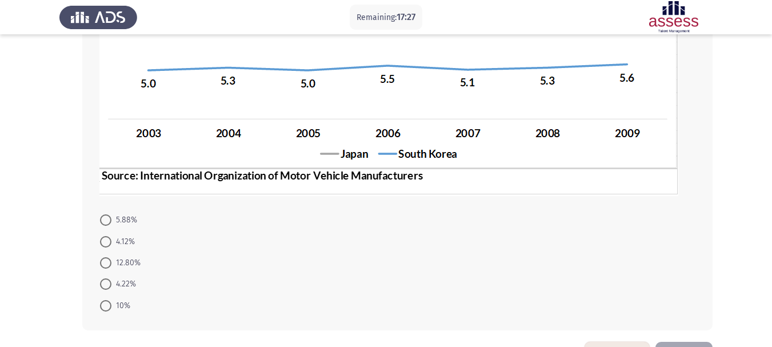
scroll to position [294, 0]
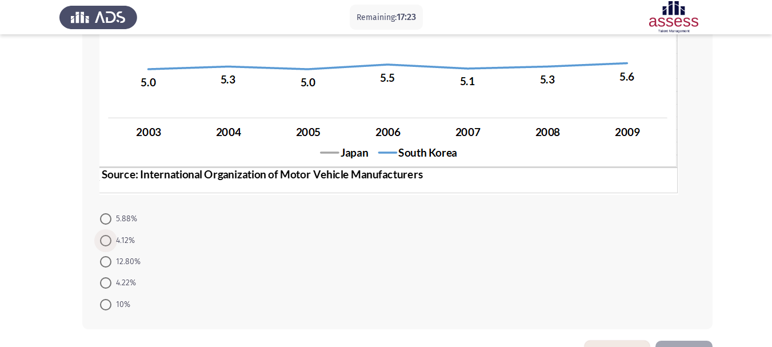
click at [120, 241] on span "4.12%" at bounding box center [122, 241] width 23 height 14
click at [111, 241] on input "4.12%" at bounding box center [105, 240] width 11 height 11
radio input "true"
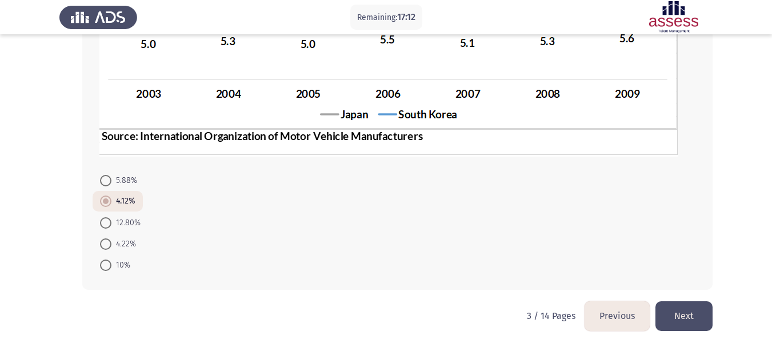
click at [695, 320] on button "Next" at bounding box center [684, 315] width 57 height 29
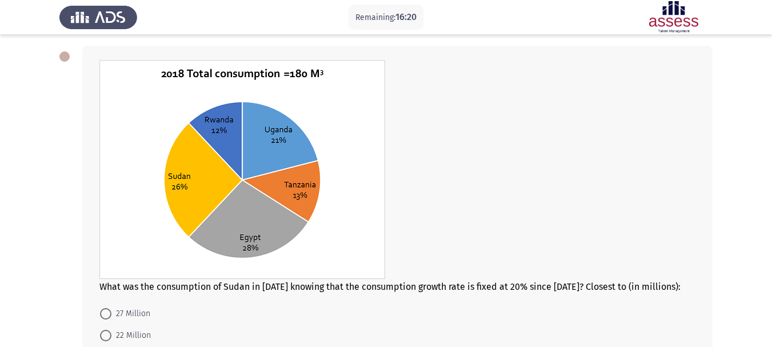
scroll to position [49, 0]
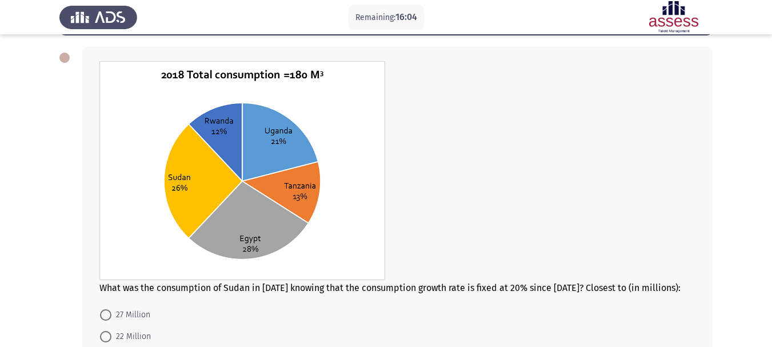
click at [286, 265] on img at bounding box center [242, 170] width 286 height 219
click at [57, 202] on app-assessment-container "Remaining: 15:50 Previous ASSESS Aptitude (FOCUS) - Analytical Thinking Next Wh…" at bounding box center [386, 217] width 772 height 440
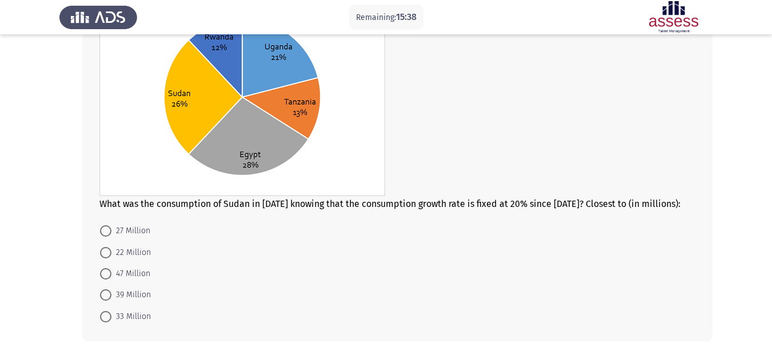
scroll to position [130, 0]
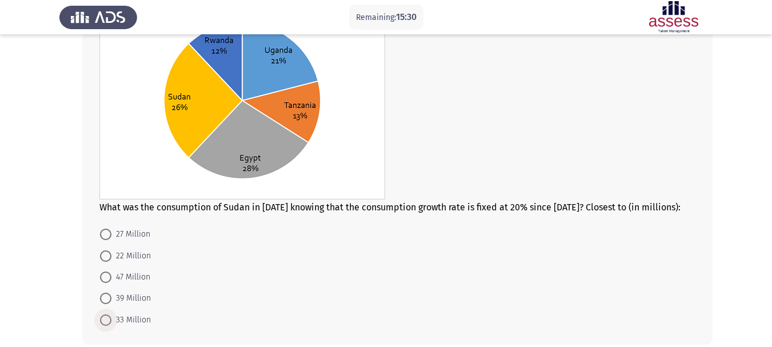
click at [141, 314] on span "33 Million" at bounding box center [130, 320] width 39 height 14
click at [111, 314] on input "33 Million" at bounding box center [105, 319] width 11 height 11
radio input "true"
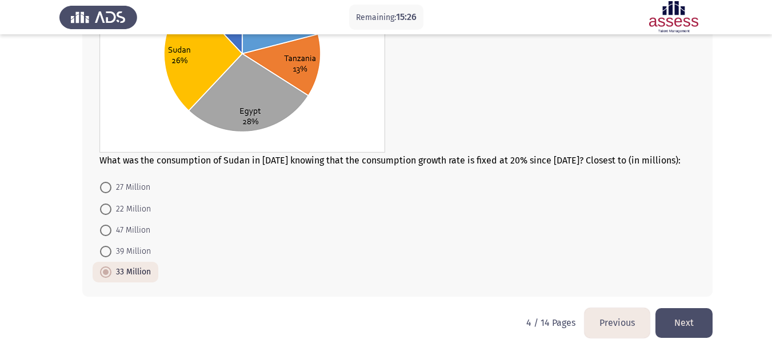
scroll to position [184, 0]
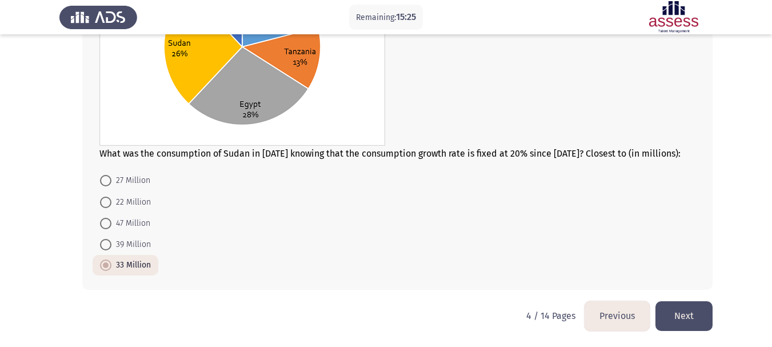
click at [699, 318] on button "Next" at bounding box center [684, 315] width 57 height 29
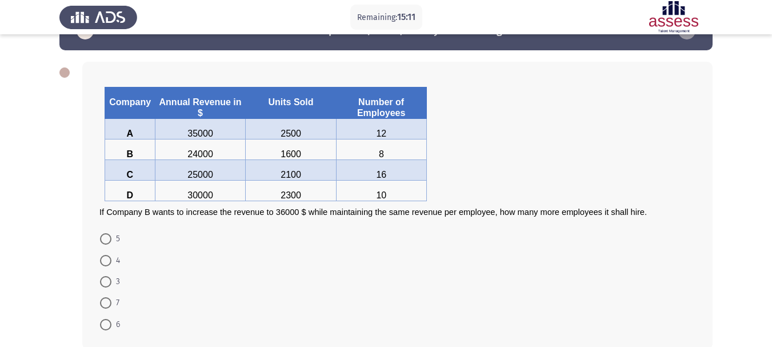
scroll to position [37, 0]
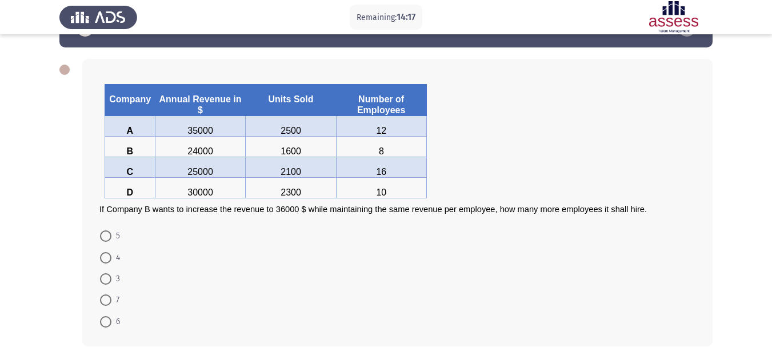
click at [35, 229] on app-assessment-container "Remaining: 14:17 Previous ASSESS Aptitude (FOCUS) - Analytical Thinking Next Co…" at bounding box center [386, 183] width 772 height 349
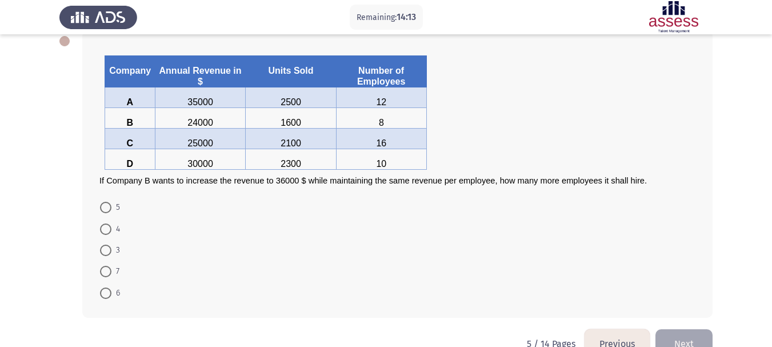
scroll to position [63, 0]
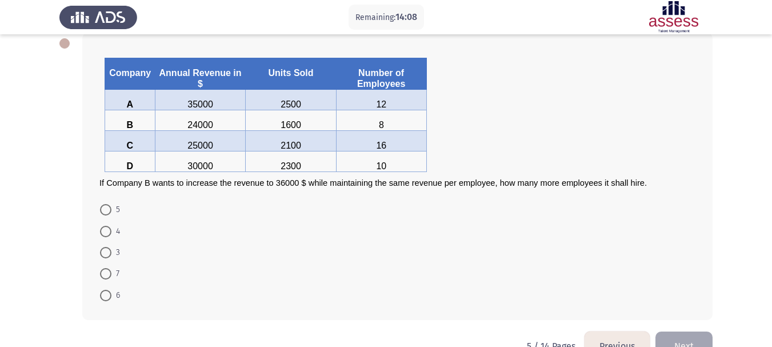
drag, startPoint x: 112, startPoint y: 230, endPoint x: 121, endPoint y: 229, distance: 9.2
click at [113, 230] on span "4" at bounding box center [115, 232] width 9 height 14
click at [111, 230] on input "4" at bounding box center [105, 231] width 11 height 11
radio input "true"
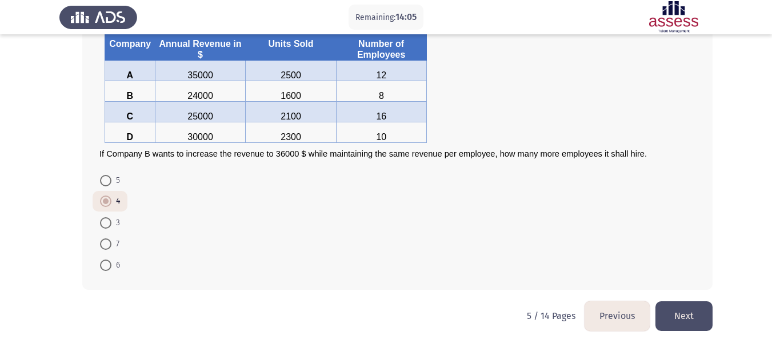
click at [684, 320] on button "Next" at bounding box center [684, 315] width 57 height 29
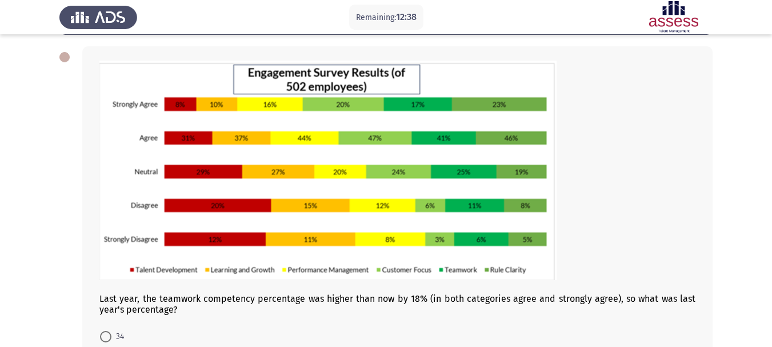
scroll to position [57, 0]
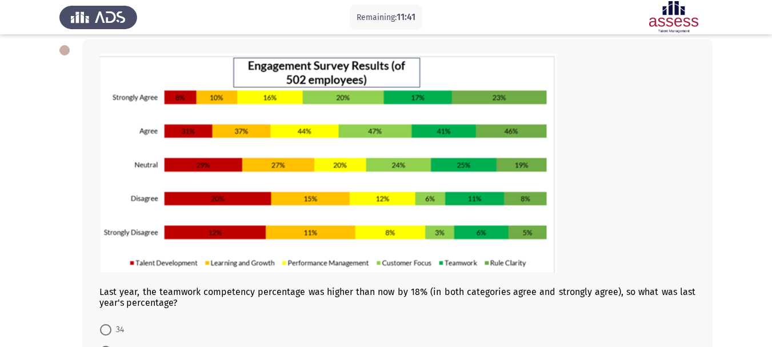
click at [45, 258] on app-assessment-container "Remaining: 11:41 Previous ASSESS Aptitude (FOCUS) - Analytical Thinking Next La…" at bounding box center [386, 220] width 772 height 462
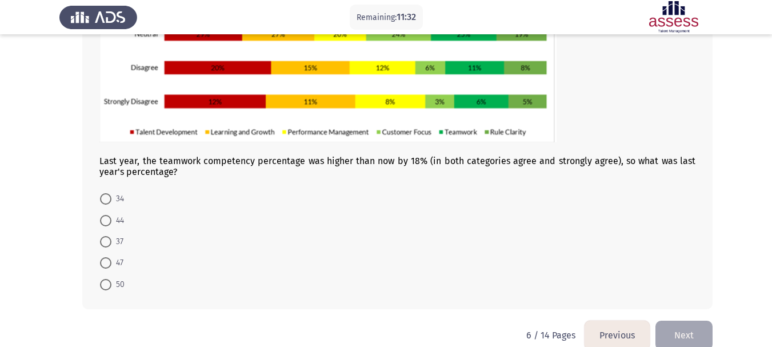
scroll to position [207, 0]
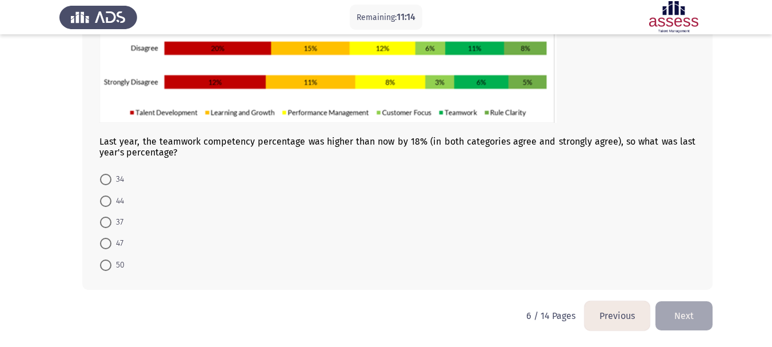
click at [121, 202] on span "44" at bounding box center [117, 201] width 13 height 14
click at [111, 202] on input "44" at bounding box center [105, 201] width 11 height 11
radio input "true"
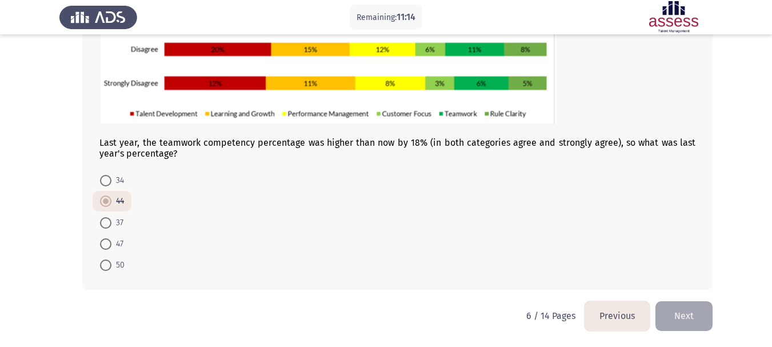
scroll to position [206, 0]
click at [684, 326] on button "Next" at bounding box center [684, 315] width 57 height 29
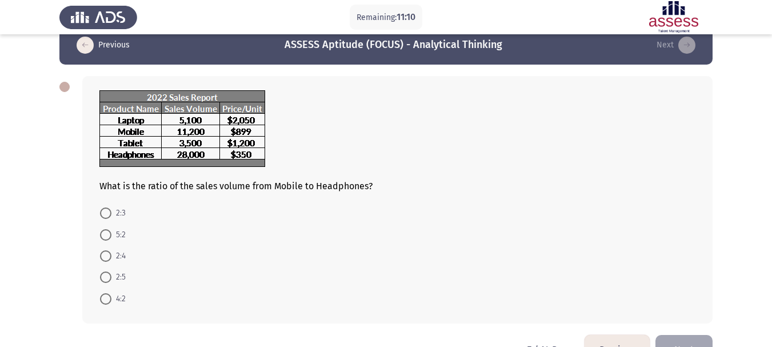
scroll to position [28, 0]
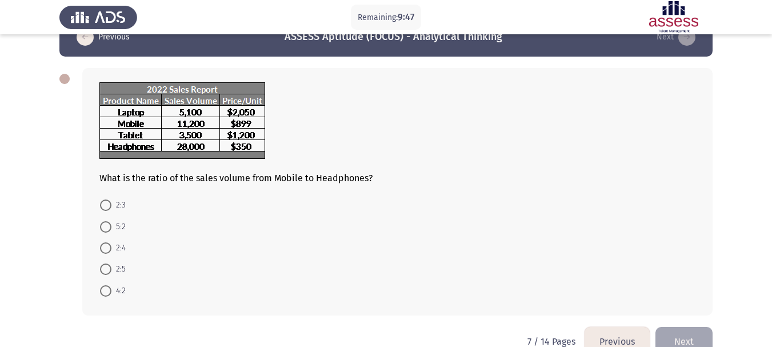
click at [105, 272] on span at bounding box center [105, 269] width 11 height 11
click at [105, 272] on input "2:5" at bounding box center [105, 269] width 11 height 11
radio input "true"
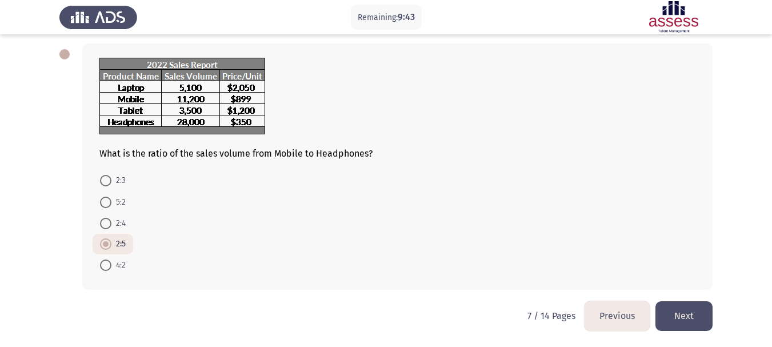
click at [682, 320] on button "Next" at bounding box center [684, 315] width 57 height 29
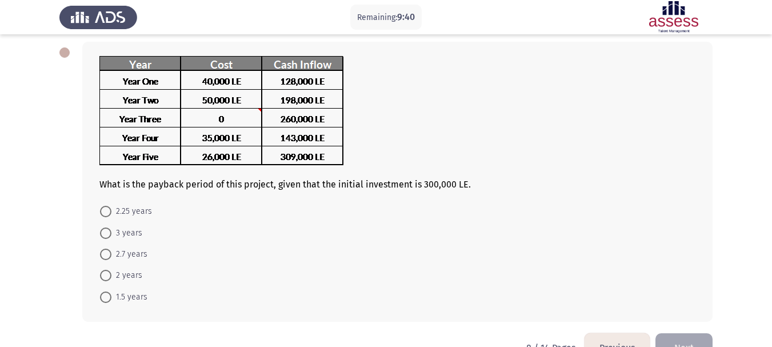
scroll to position [54, 0]
click at [137, 212] on span "2.25 years" at bounding box center [131, 212] width 41 height 14
click at [111, 212] on input "2.25 years" at bounding box center [105, 211] width 11 height 11
radio input "true"
click at [58, 220] on app-assessment-container "Remaining: 6:44 Previous ASSESS Aptitude (FOCUS) - Analytical Thinking Next Wha…" at bounding box center [386, 162] width 772 height 341
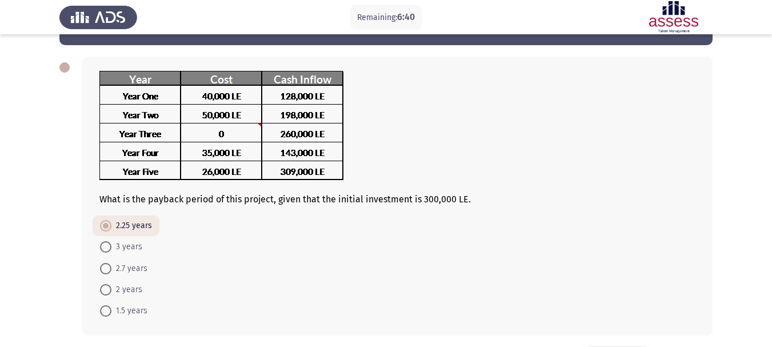
scroll to position [28, 0]
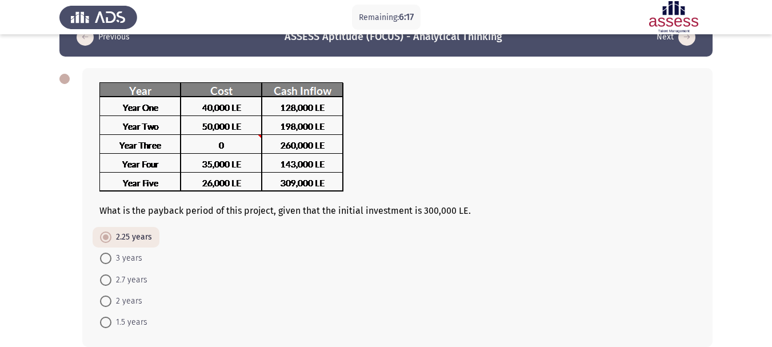
click at [51, 263] on app-assessment-container "Remaining: 6:17 Previous ASSESS Aptitude (FOCUS) - Analytical Thinking Next Wha…" at bounding box center [386, 188] width 772 height 341
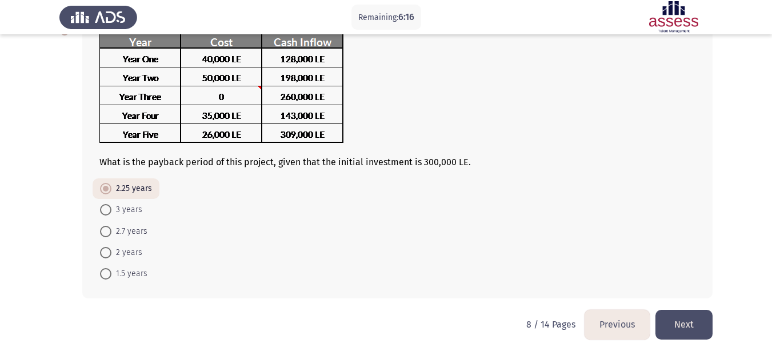
scroll to position [85, 0]
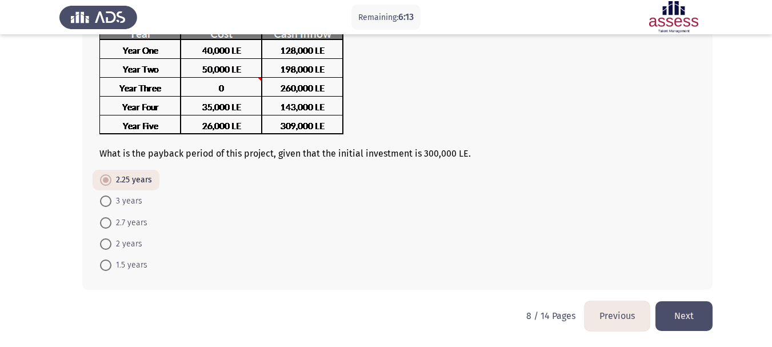
click at [678, 316] on button "Next" at bounding box center [684, 315] width 57 height 29
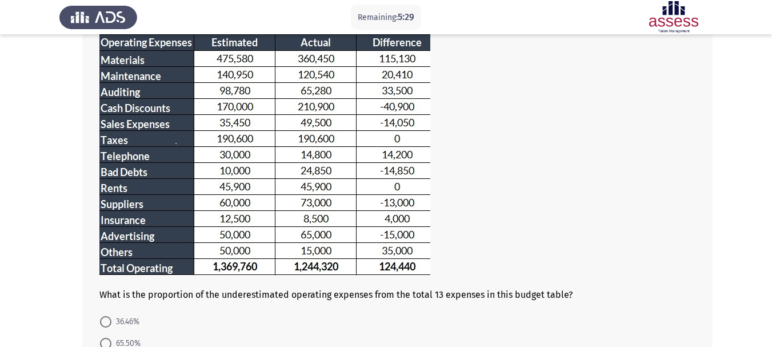
scroll to position [90, 0]
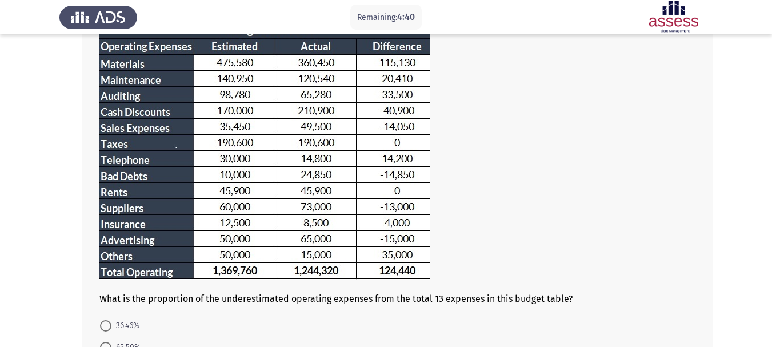
click at [39, 213] on app-assessment-container "Remaining: 4:40 Previous ASSESS Aptitude (FOCUS) - Analytical Thinking Next Wha…" at bounding box center [386, 202] width 772 height 492
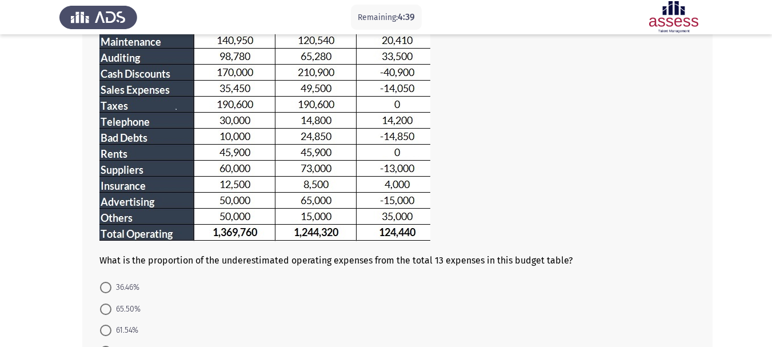
drag, startPoint x: 65, startPoint y: 230, endPoint x: 66, endPoint y: 246, distance: 16.1
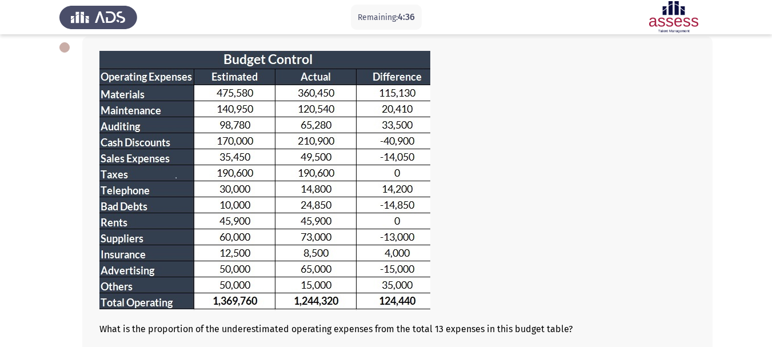
scroll to position [61, 0]
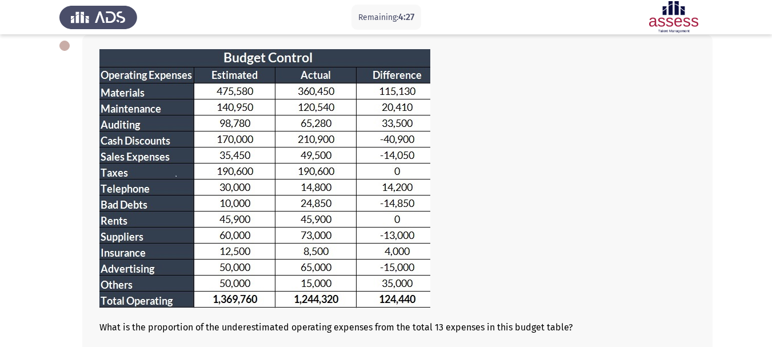
click at [2, 180] on app-assessment-container "Remaining: 4:27 Previous ASSESS Aptitude (FOCUS) - Analytical Thinking Next Wha…" at bounding box center [386, 231] width 772 height 492
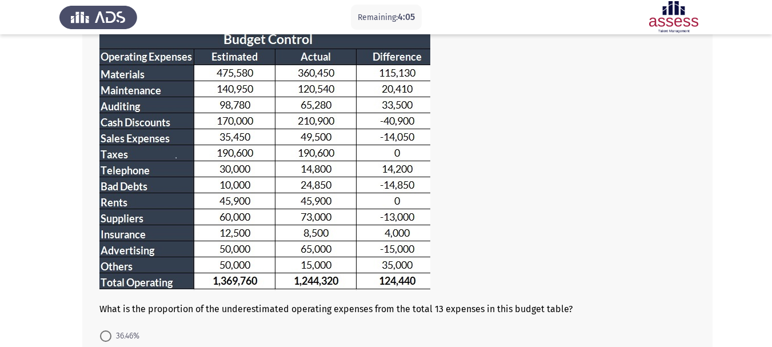
scroll to position [79, 0]
click at [304, 316] on div "What is the proportion of the underestimated operating expenses from the total …" at bounding box center [397, 232] width 631 height 430
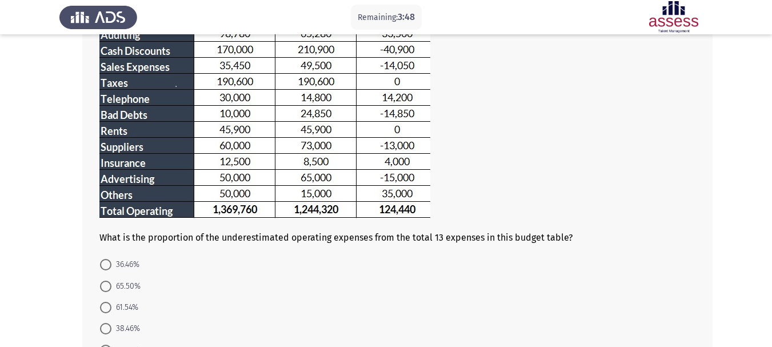
scroll to position [184, 0]
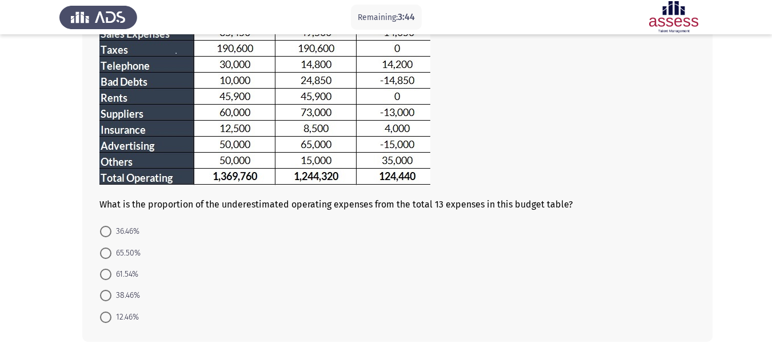
click at [122, 318] on span "12.46%" at bounding box center [124, 317] width 27 height 14
click at [111, 318] on input "12.46%" at bounding box center [105, 317] width 11 height 11
radio input "true"
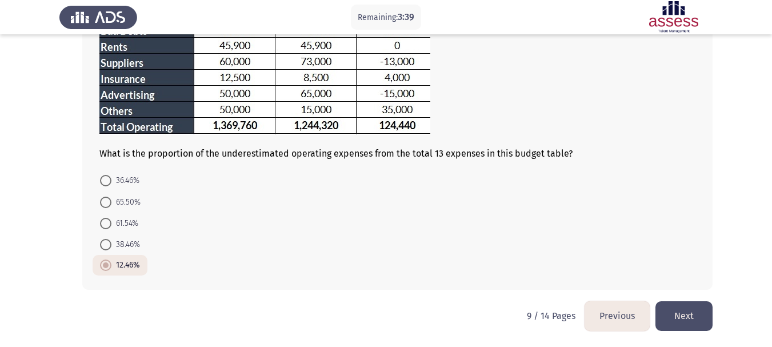
click at [685, 317] on button "Next" at bounding box center [684, 315] width 57 height 29
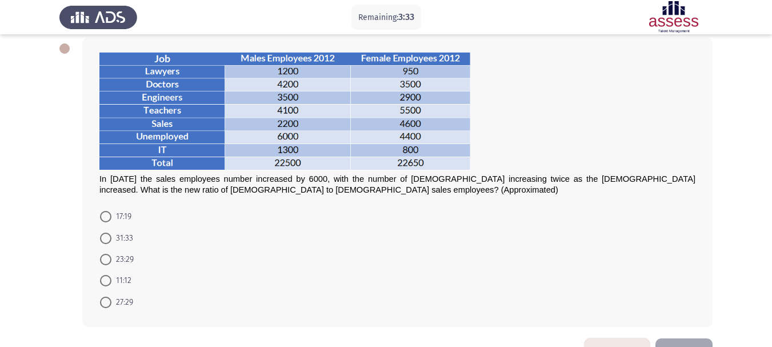
scroll to position [55, 0]
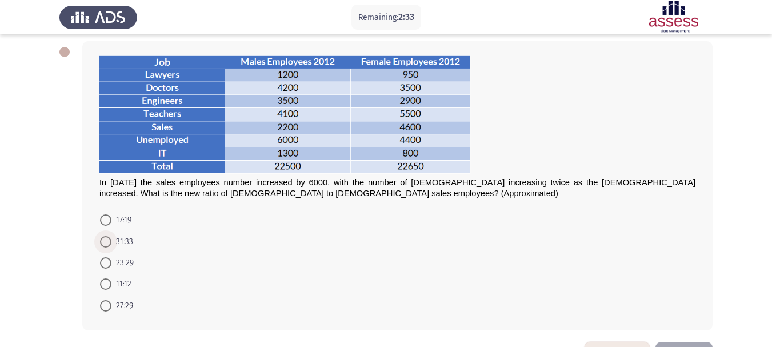
click at [117, 242] on span "31:33" at bounding box center [122, 242] width 22 height 14
click at [111, 242] on input "31:33" at bounding box center [105, 241] width 11 height 11
radio input "true"
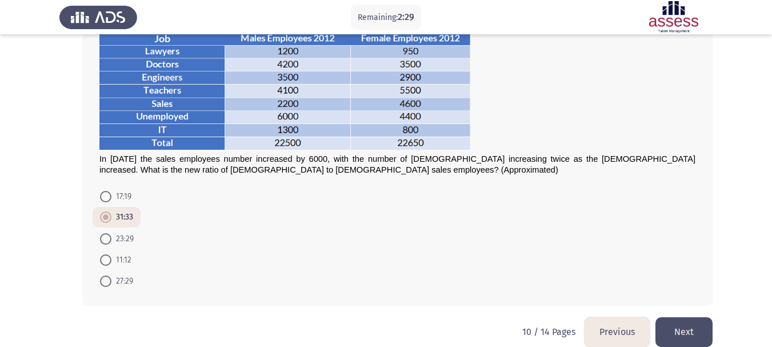
scroll to position [94, 0]
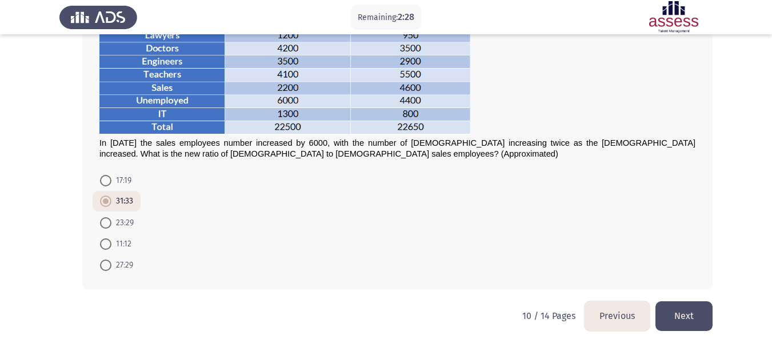
click at [696, 321] on button "Next" at bounding box center [684, 315] width 57 height 29
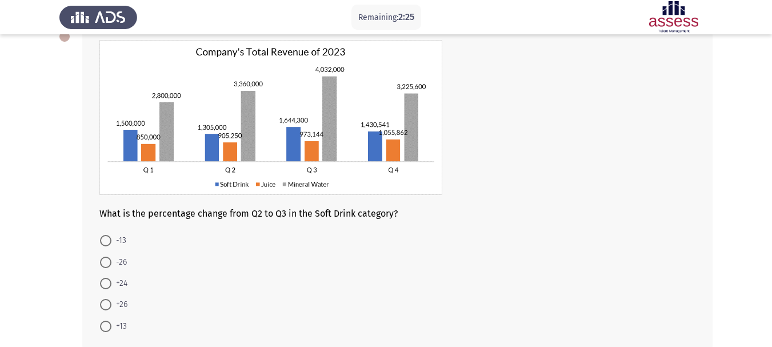
scroll to position [77, 0]
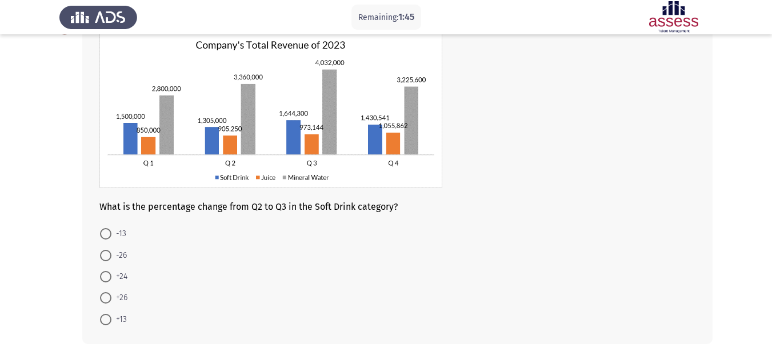
click at [346, 217] on div "What is the percentage change from Q2 to Q3 in the Soft Drink category? -13 -26…" at bounding box center [397, 181] width 631 height 325
click at [115, 256] on span "-26" at bounding box center [118, 256] width 15 height 14
click at [111, 256] on input "-26" at bounding box center [105, 255] width 11 height 11
radio input "true"
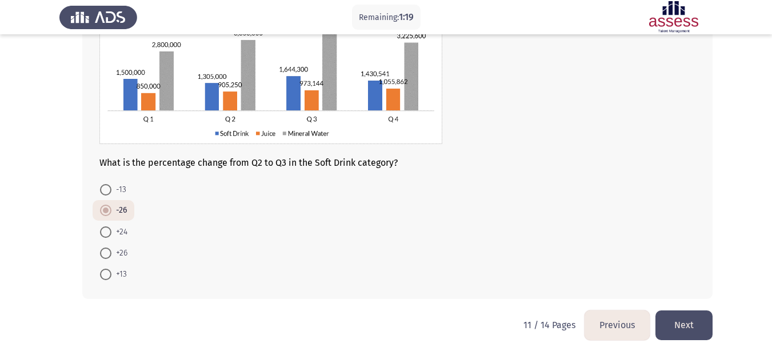
scroll to position [130, 0]
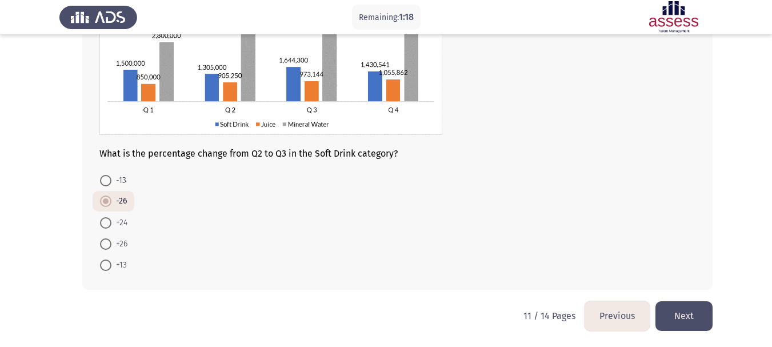
click at [695, 308] on button "Next" at bounding box center [684, 315] width 57 height 29
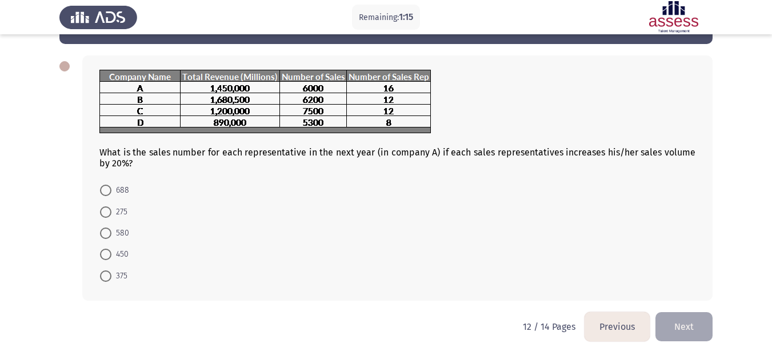
scroll to position [43, 0]
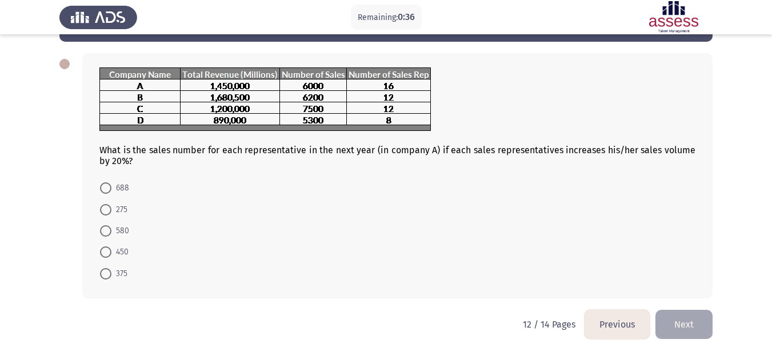
click at [254, 219] on form "688 275 580 450 375" at bounding box center [397, 230] width 596 height 107
click at [113, 254] on span "450" at bounding box center [119, 252] width 17 height 14
click at [111, 254] on input "450" at bounding box center [105, 251] width 11 height 11
radio input "true"
click at [677, 324] on button "Next" at bounding box center [684, 323] width 57 height 29
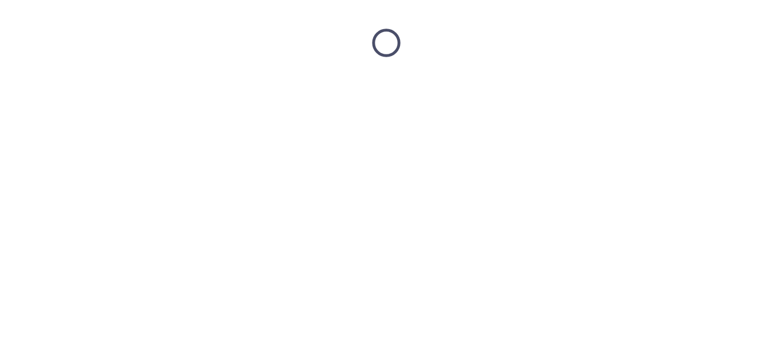
scroll to position [0, 0]
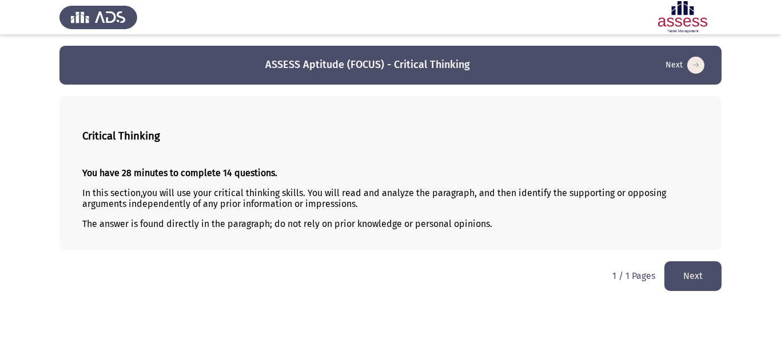
click at [694, 281] on button "Next" at bounding box center [692, 275] width 57 height 29
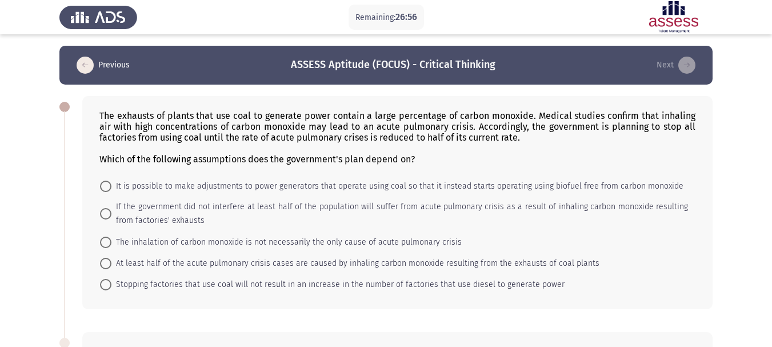
click at [162, 212] on span "If the government did not interfere at least half of the population will suffer…" at bounding box center [399, 213] width 577 height 27
click at [111, 212] on input "If the government did not interfere at least half of the population will suffer…" at bounding box center [105, 213] width 11 height 11
radio input "true"
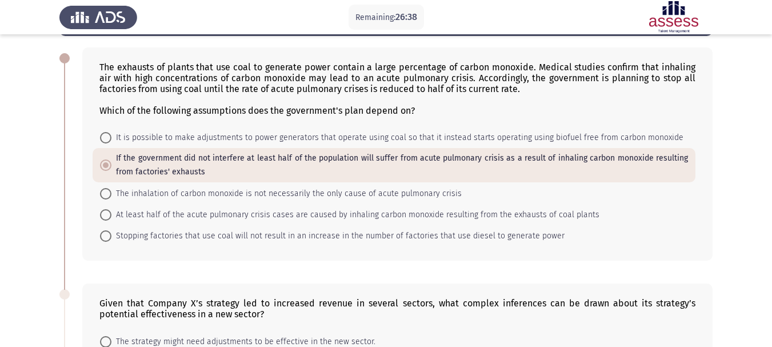
scroll to position [31, 0]
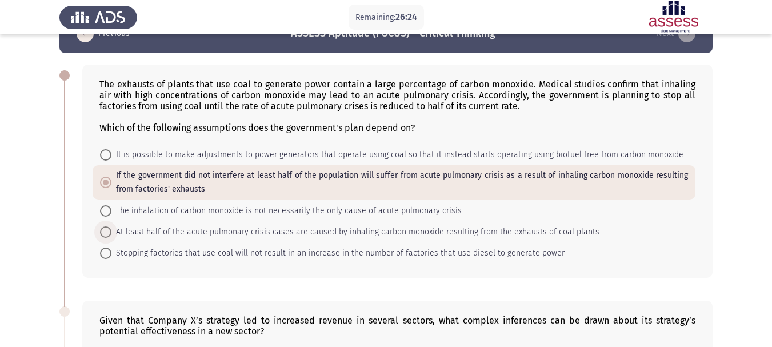
click at [472, 236] on span "At least half of the acute pulmonary crisis cases are caused by inhaling carbon…" at bounding box center [355, 232] width 488 height 14
click at [111, 236] on input "At least half of the acute pulmonary crisis cases are caused by inhaling carbon…" at bounding box center [105, 231] width 11 height 11
radio input "true"
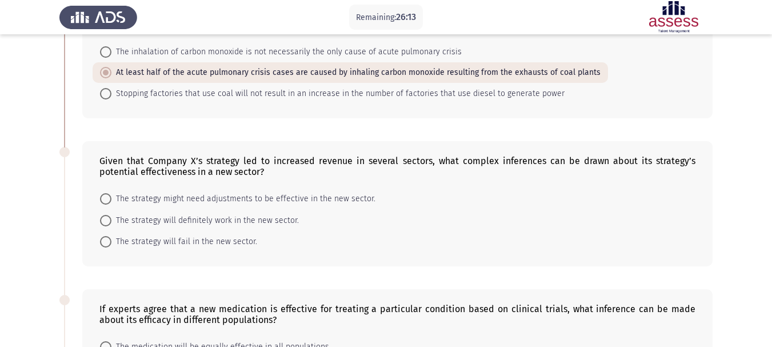
scroll to position [194, 0]
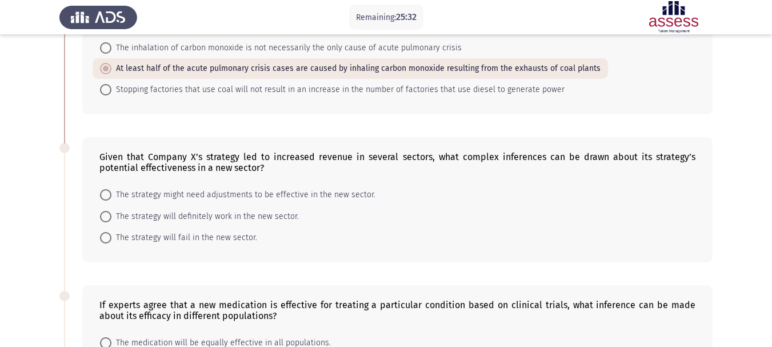
click at [340, 203] on mat-radio-button "The strategy might need adjustments to be effective in the new sector." at bounding box center [238, 194] width 290 height 21
click at [340, 201] on span "The strategy might need adjustments to be effective in the new sector." at bounding box center [243, 195] width 264 height 14
click at [111, 201] on input "The strategy might need adjustments to be effective in the new sector." at bounding box center [105, 194] width 11 height 11
radio input "true"
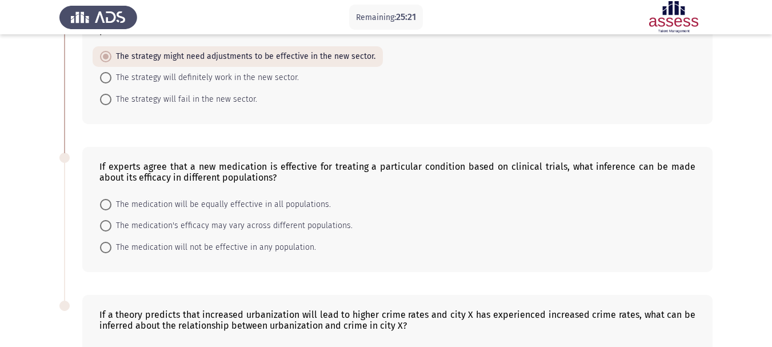
scroll to position [333, 0]
click at [298, 229] on span "The medication's efficacy may vary across different populations." at bounding box center [231, 225] width 241 height 14
click at [111, 229] on input "The medication's efficacy may vary across different populations." at bounding box center [105, 224] width 11 height 11
radio input "true"
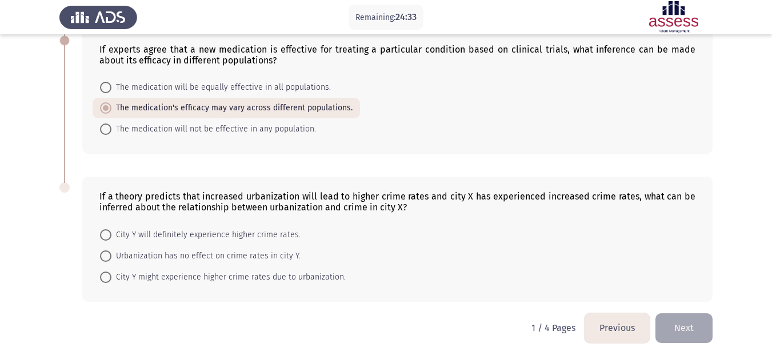
scroll to position [461, 0]
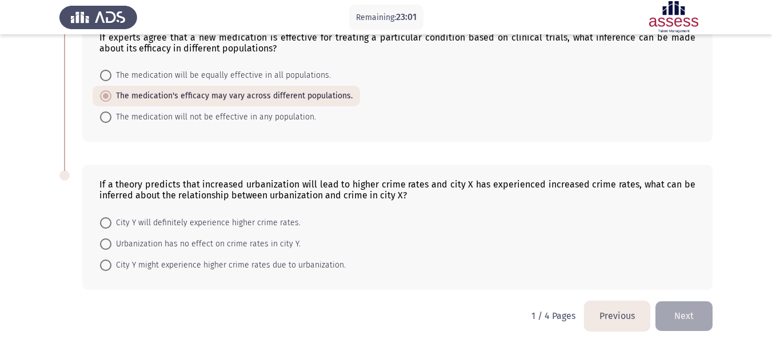
click at [310, 265] on span "City Y might experience higher crime rates due to urbanization." at bounding box center [228, 265] width 234 height 14
click at [111, 265] on input "City Y might experience higher crime rates due to urbanization." at bounding box center [105, 265] width 11 height 11
radio input "true"
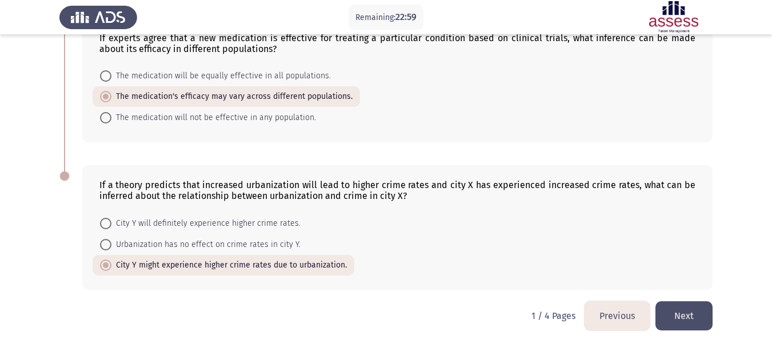
click at [686, 311] on button "Next" at bounding box center [684, 315] width 57 height 29
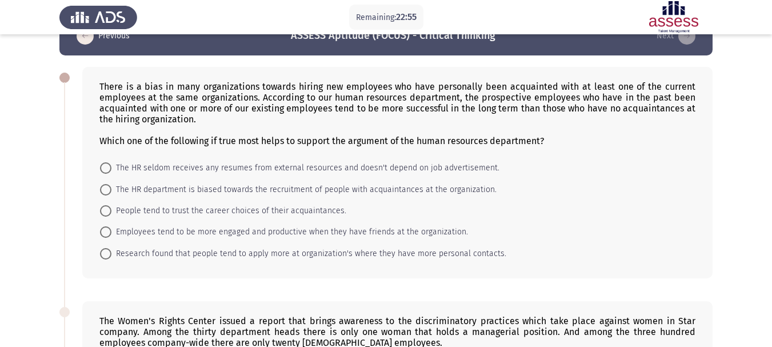
scroll to position [0, 0]
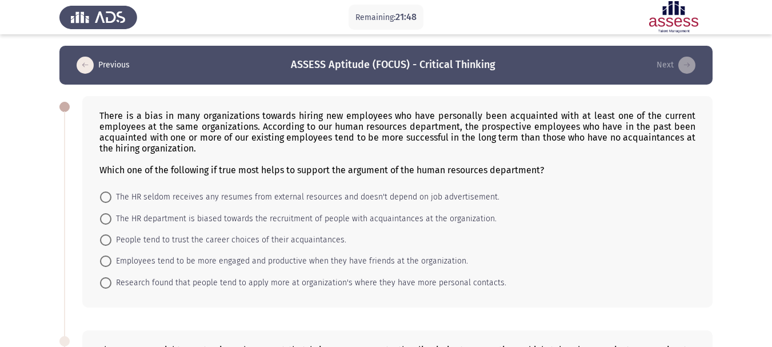
click at [269, 266] on span "Employees tend to be more engaged and productive when they have friends at the …" at bounding box center [289, 261] width 357 height 14
click at [111, 266] on input "Employees tend to be more engaged and productive when they have friends at the …" at bounding box center [105, 261] width 11 height 11
radio input "true"
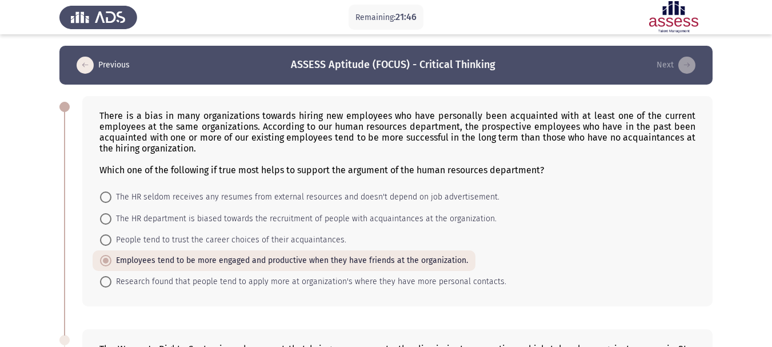
scroll to position [304, 0]
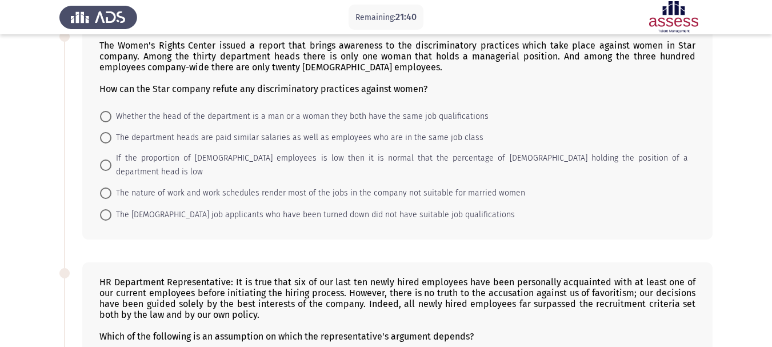
drag, startPoint x: 766, startPoint y: 149, endPoint x: 780, endPoint y: 95, distance: 55.6
click at [772, 95] on html "Remaining: 21:40 Previous ASSESS Aptitude (FOCUS) - Critical Thinking Next Ther…" at bounding box center [386, 221] width 772 height 1051
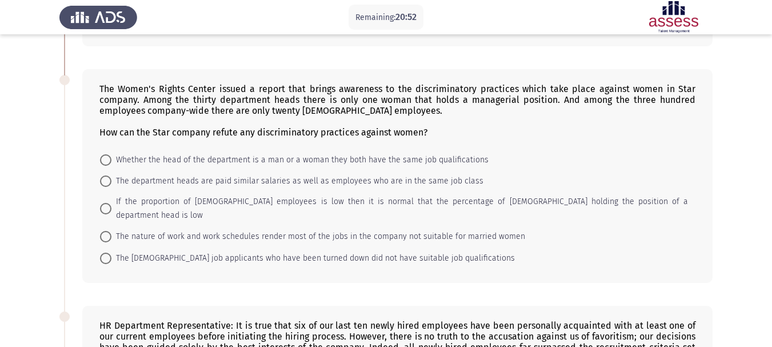
scroll to position [265, 0]
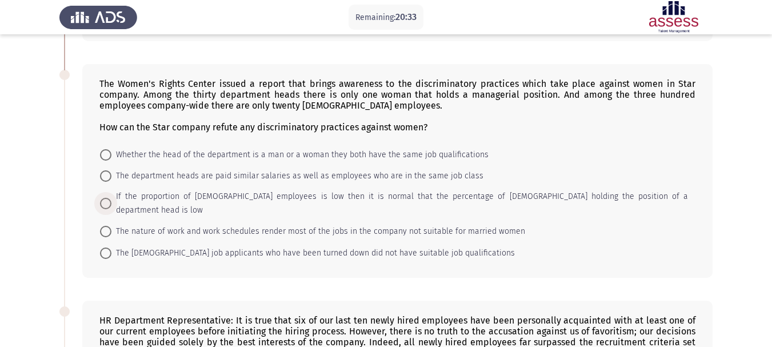
click at [568, 200] on span "If the proportion of [DEMOGRAPHIC_DATA] employees is low then it is normal that…" at bounding box center [399, 203] width 577 height 27
click at [111, 200] on input "If the proportion of [DEMOGRAPHIC_DATA] employees is low then it is normal that…" at bounding box center [105, 203] width 11 height 11
radio input "true"
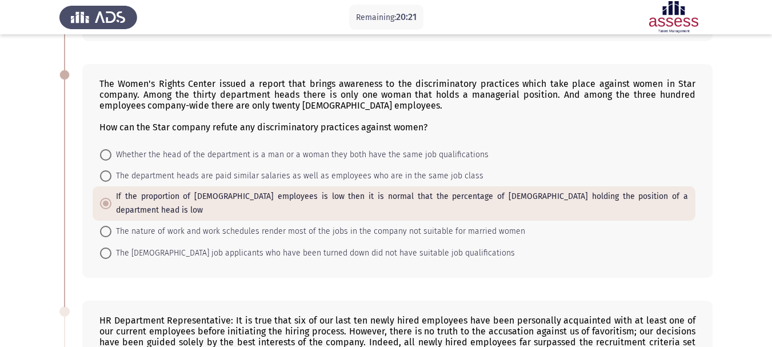
click at [271, 246] on mat-radio-button "The [DEMOGRAPHIC_DATA] job applicants who have been turned down did not have su…" at bounding box center [308, 252] width 430 height 21
click at [274, 246] on span "The [DEMOGRAPHIC_DATA] job applicants who have been turned down did not have su…" at bounding box center [313, 253] width 404 height 14
click at [111, 248] on input "The [DEMOGRAPHIC_DATA] job applicants who have been turned down did not have su…" at bounding box center [105, 253] width 11 height 11
radio input "true"
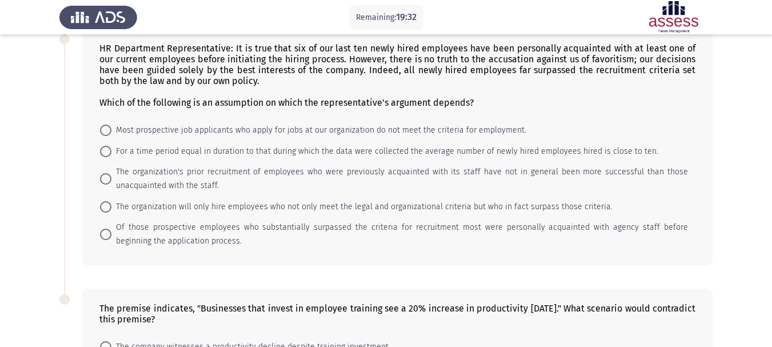
scroll to position [485, 0]
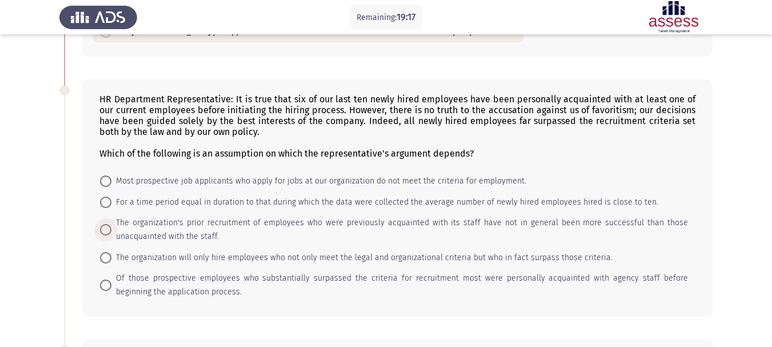
click at [103, 224] on span at bounding box center [105, 229] width 11 height 11
click at [103, 224] on input "The organization's prior recruitment of employees who were previously acquainte…" at bounding box center [105, 229] width 11 height 11
radio input "true"
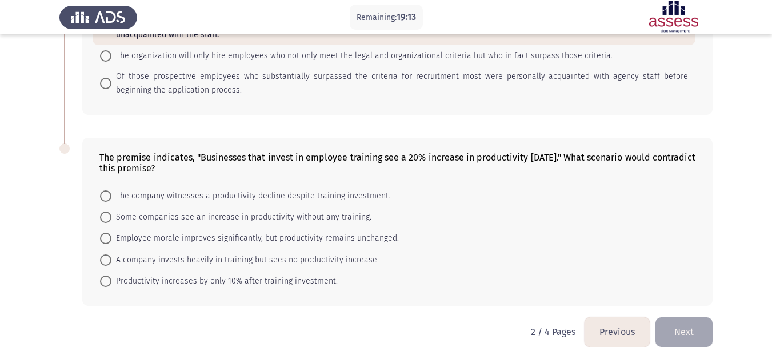
scroll to position [691, 0]
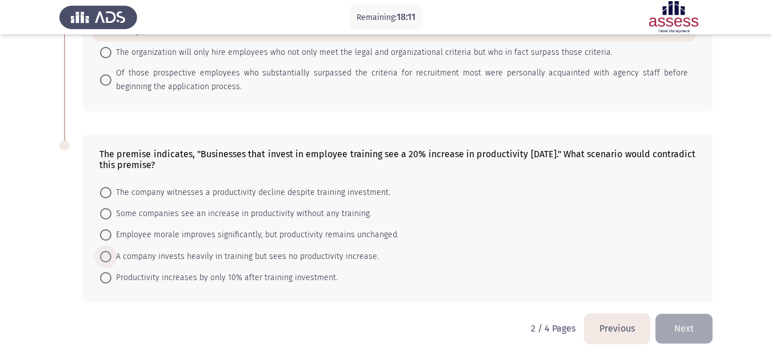
click at [338, 250] on span "A company invests heavily in training but sees no productivity increase." at bounding box center [245, 257] width 268 height 14
click at [111, 251] on input "A company invests heavily in training but sees no productivity increase." at bounding box center [105, 256] width 11 height 11
radio input "true"
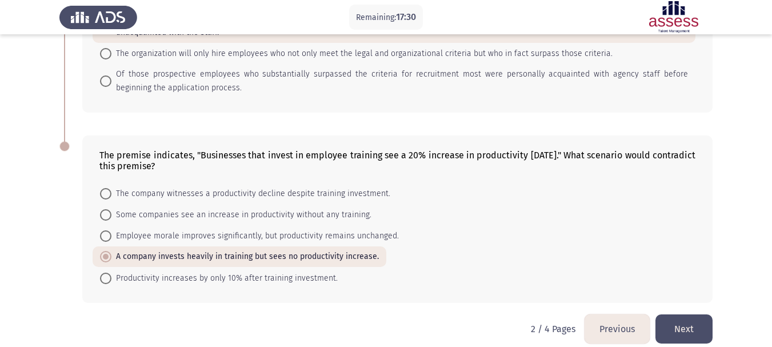
click at [689, 314] on button "Next" at bounding box center [684, 328] width 57 height 29
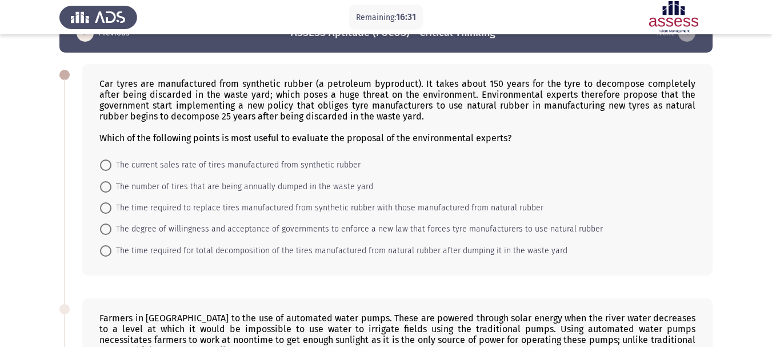
scroll to position [34, 0]
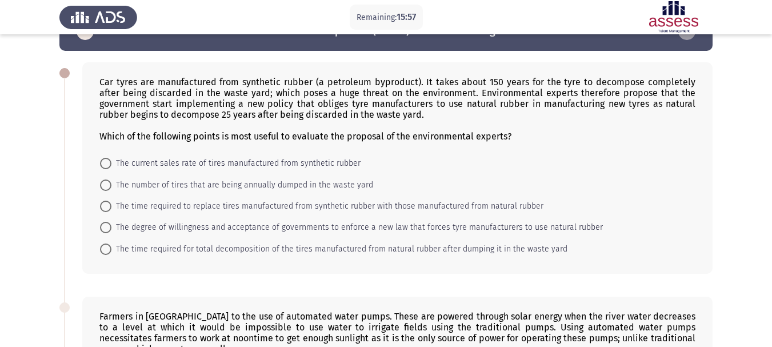
click at [235, 253] on span "The time required for total decomposition of the tires manufactured from natura…" at bounding box center [339, 249] width 456 height 14
click at [111, 253] on input "The time required for total decomposition of the tires manufactured from natura…" at bounding box center [105, 249] width 11 height 11
radio input "true"
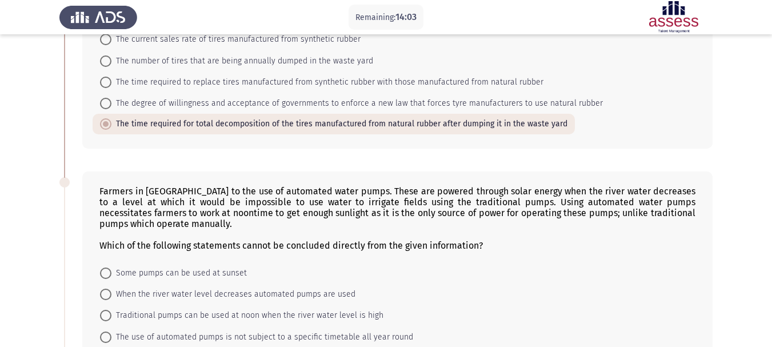
scroll to position [162, 0]
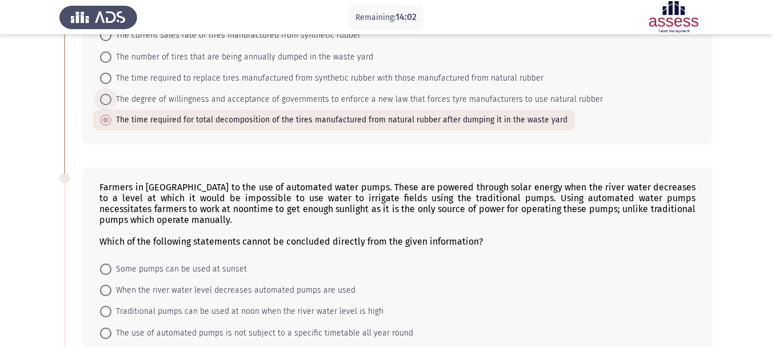
click at [556, 99] on span "The degree of willingness and acceptance of governments to enforce a new law th…" at bounding box center [357, 100] width 492 height 14
click at [111, 99] on input "The degree of willingness and acceptance of governments to enforce a new law th…" at bounding box center [105, 99] width 11 height 11
radio input "true"
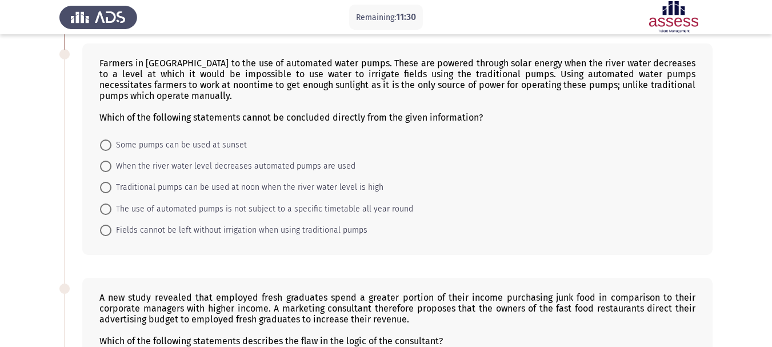
scroll to position [288, 0]
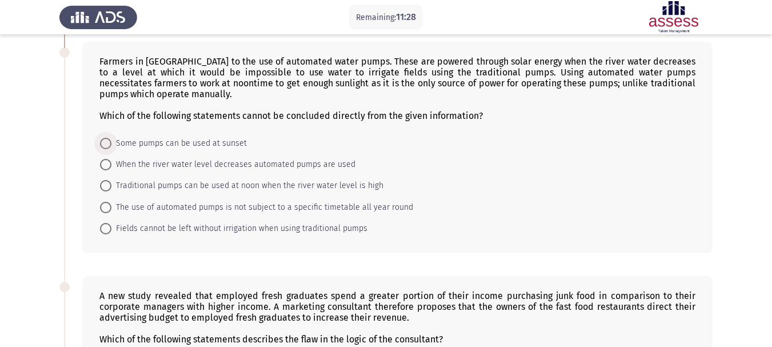
click at [225, 137] on span "Some pumps can be used at sunset" at bounding box center [178, 144] width 135 height 14
click at [111, 138] on input "Some pumps can be used at sunset" at bounding box center [105, 143] width 11 height 11
radio input "true"
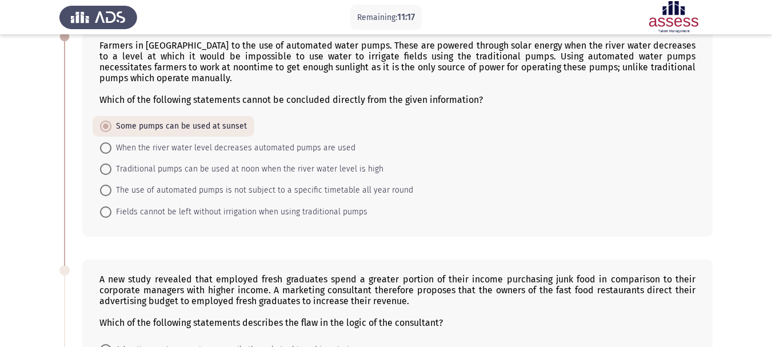
scroll to position [302, 0]
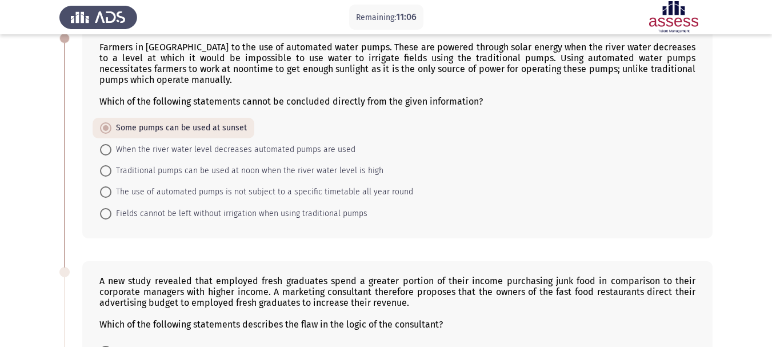
click at [368, 194] on span "The use of automated pumps is not subject to a specific timetable all year round" at bounding box center [262, 192] width 302 height 14
click at [111, 194] on input "The use of automated pumps is not subject to a specific timetable all year round" at bounding box center [105, 191] width 11 height 11
radio input "true"
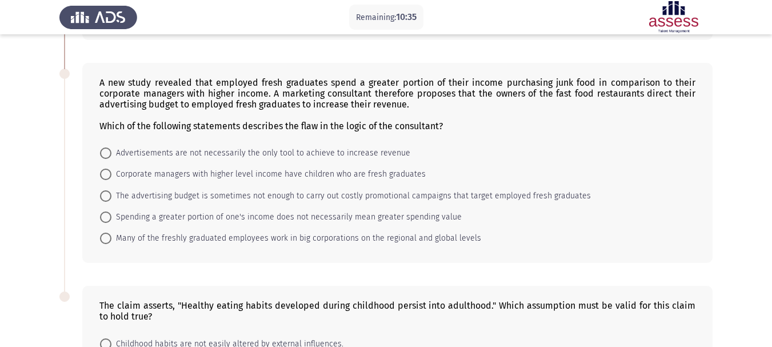
scroll to position [505, 0]
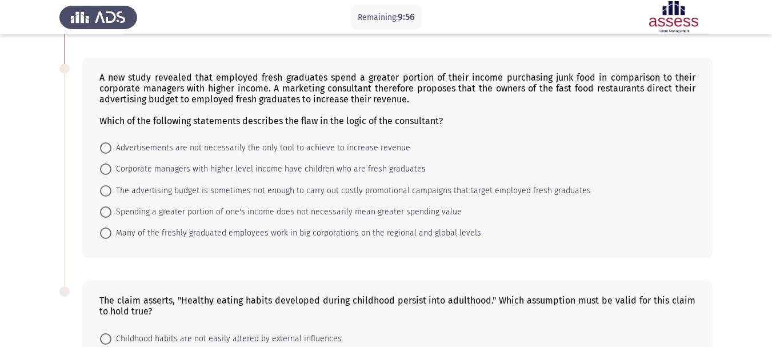
click at [256, 214] on span "Spending a greater portion of one's income does not necessarily mean greater sp…" at bounding box center [286, 212] width 350 height 14
click at [111, 214] on input "Spending a greater portion of one's income does not necessarily mean greater sp…" at bounding box center [105, 211] width 11 height 11
radio input "true"
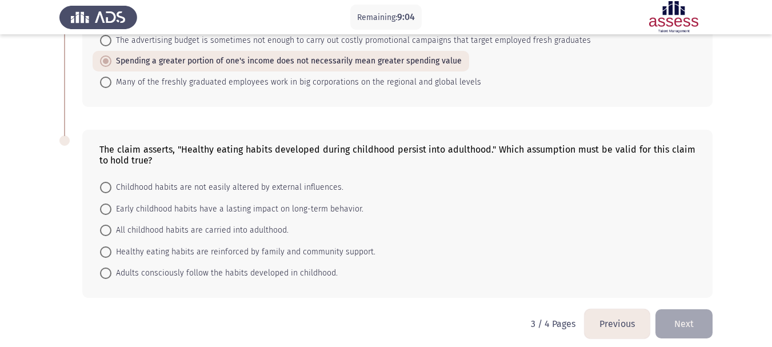
scroll to position [664, 0]
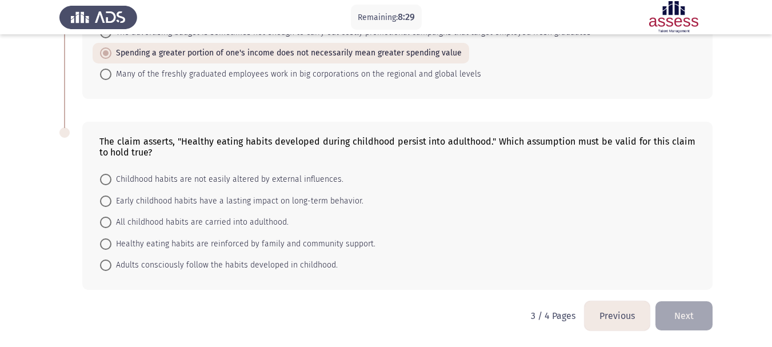
click at [249, 204] on span "Early childhood habits have a lasting impact on long-term behavior." at bounding box center [237, 201] width 252 height 14
click at [111, 204] on input "Early childhood habits have a lasting impact on long-term behavior." at bounding box center [105, 201] width 11 height 11
radio input "true"
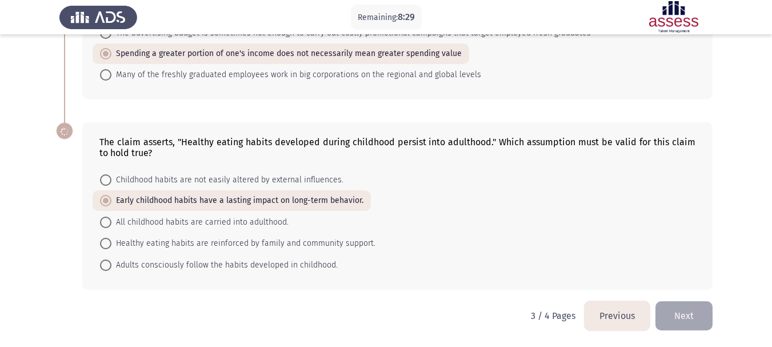
scroll to position [663, 0]
click at [682, 316] on button "Next" at bounding box center [684, 315] width 57 height 29
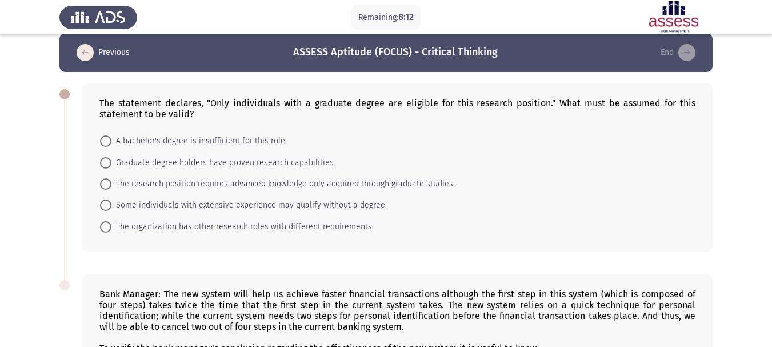
scroll to position [5, 0]
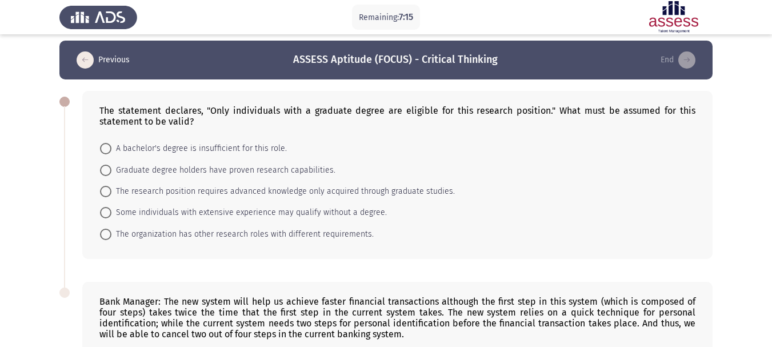
click at [365, 196] on span "The research position requires advanced knowledge only acquired through graduat…" at bounding box center [283, 192] width 344 height 14
click at [111, 196] on input "The research position requires advanced knowledge only acquired through graduat…" at bounding box center [105, 191] width 11 height 11
radio input "true"
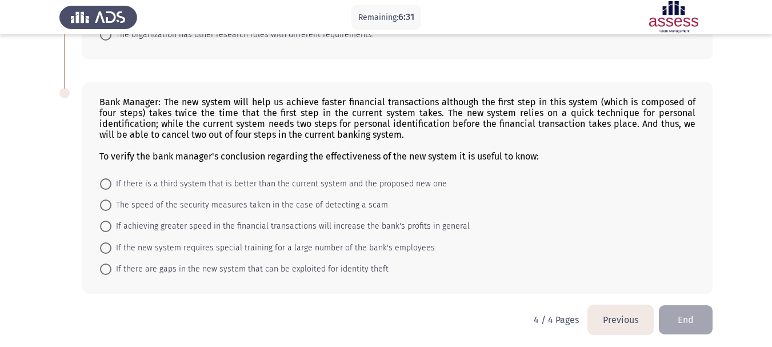
scroll to position [208, 0]
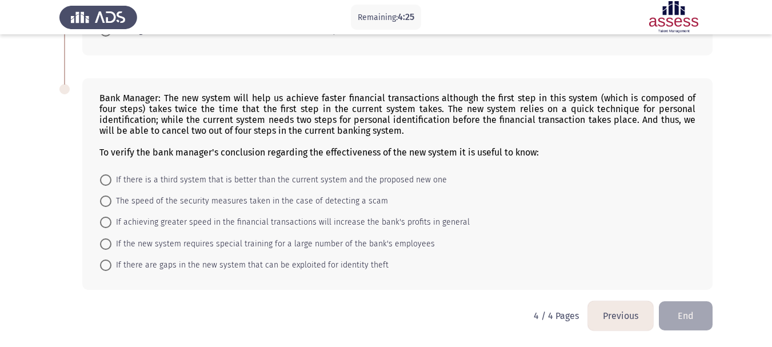
click at [347, 218] on span "If achieving greater speed in the financial transactions will increase the bank…" at bounding box center [290, 223] width 358 height 14
click at [111, 218] on input "If achieving greater speed in the financial transactions will increase the bank…" at bounding box center [105, 222] width 11 height 11
radio input "true"
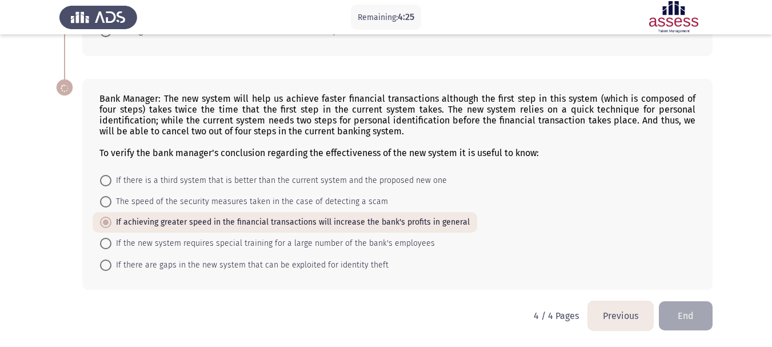
scroll to position [207, 0]
click at [701, 320] on button "End" at bounding box center [686, 315] width 54 height 29
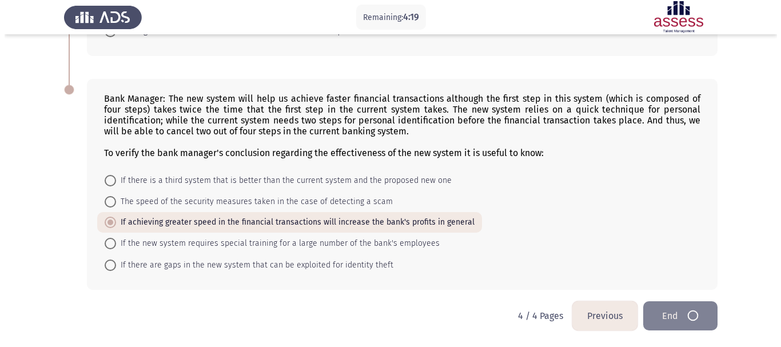
scroll to position [0, 0]
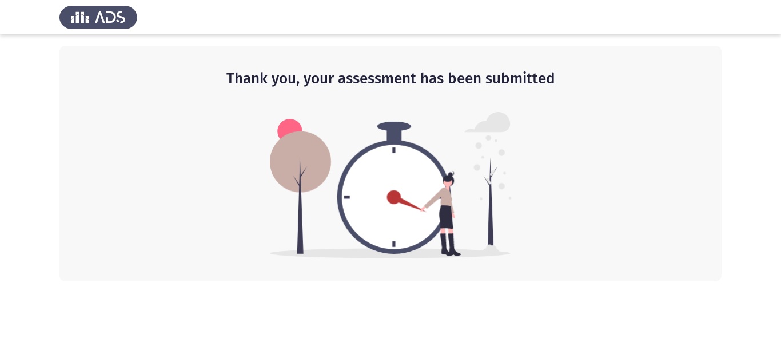
drag, startPoint x: 639, startPoint y: 164, endPoint x: 642, endPoint y: 225, distance: 60.7
